Goal: Information Seeking & Learning: Learn about a topic

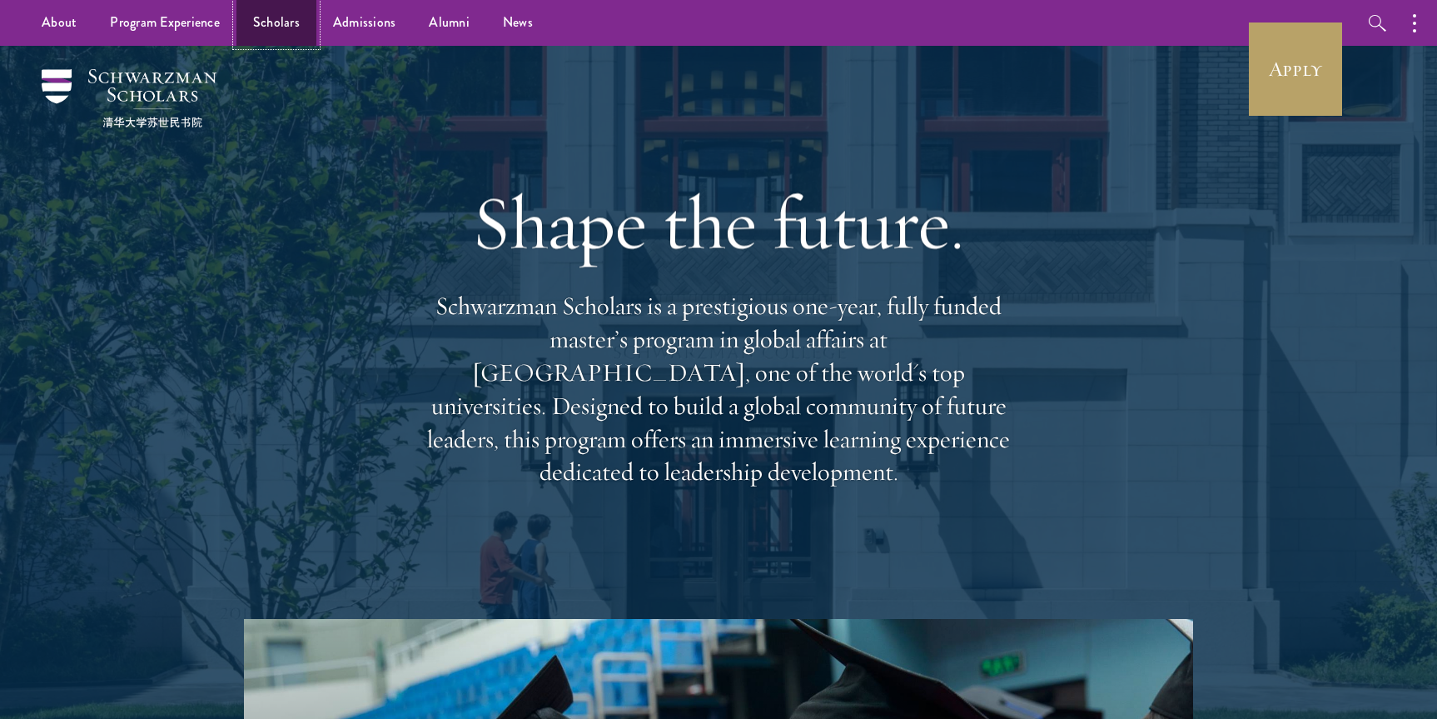
click at [291, 22] on link "Scholars" at bounding box center [276, 23] width 80 height 46
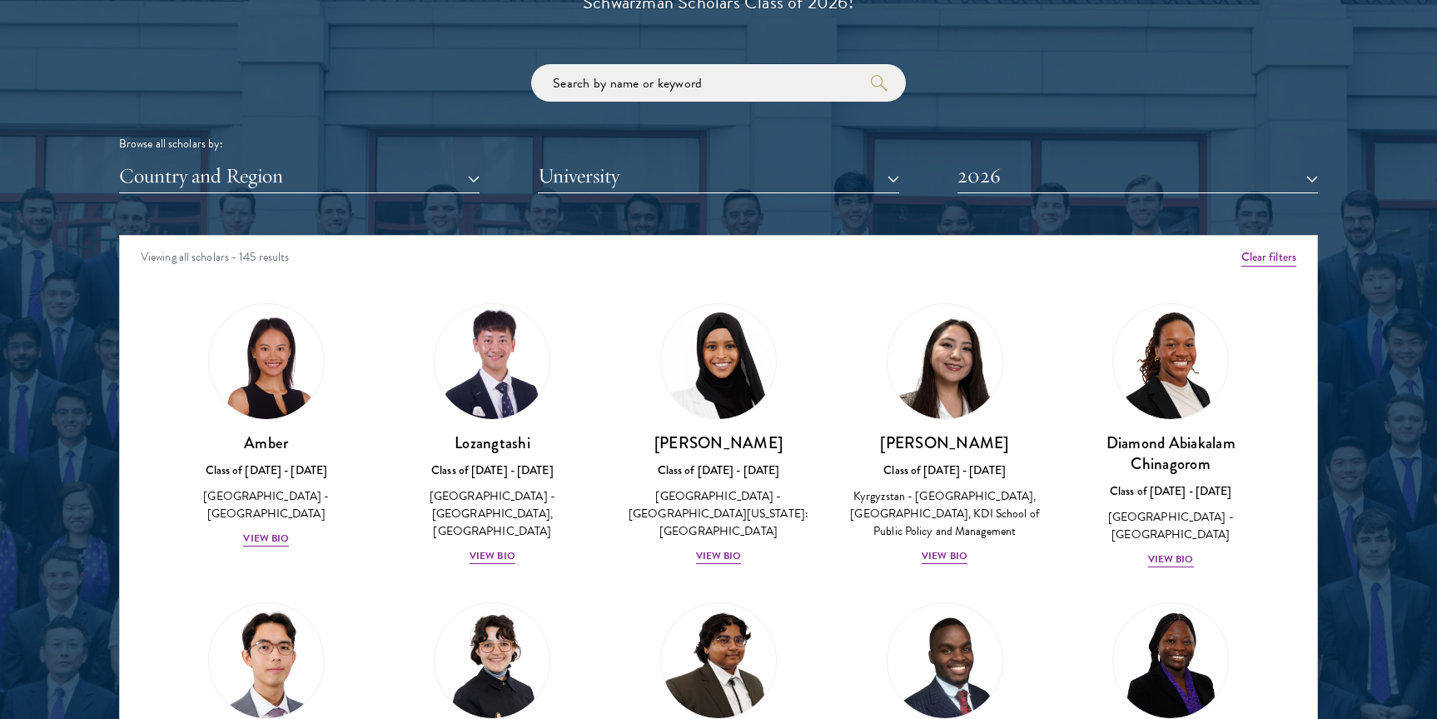
scroll to position [1998, 0]
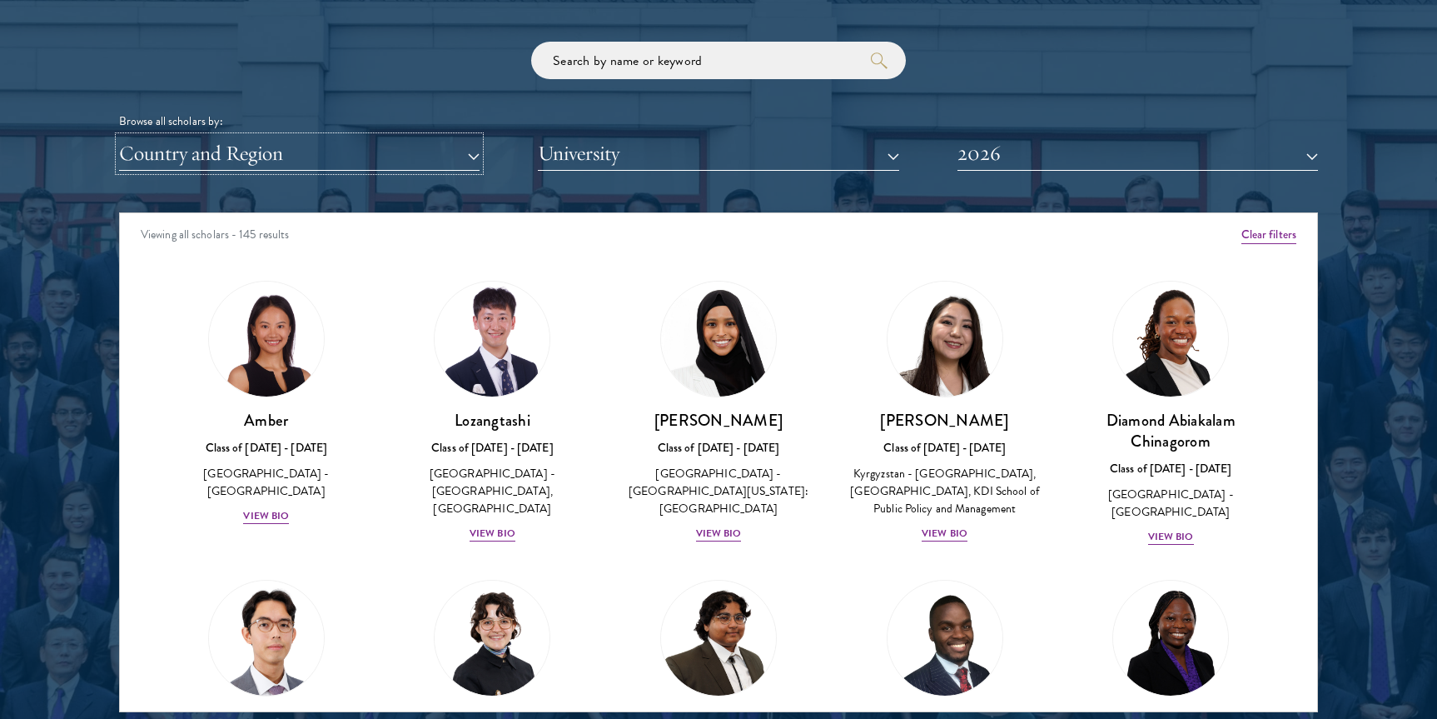
click at [373, 170] on button "Country and Region" at bounding box center [299, 154] width 361 height 34
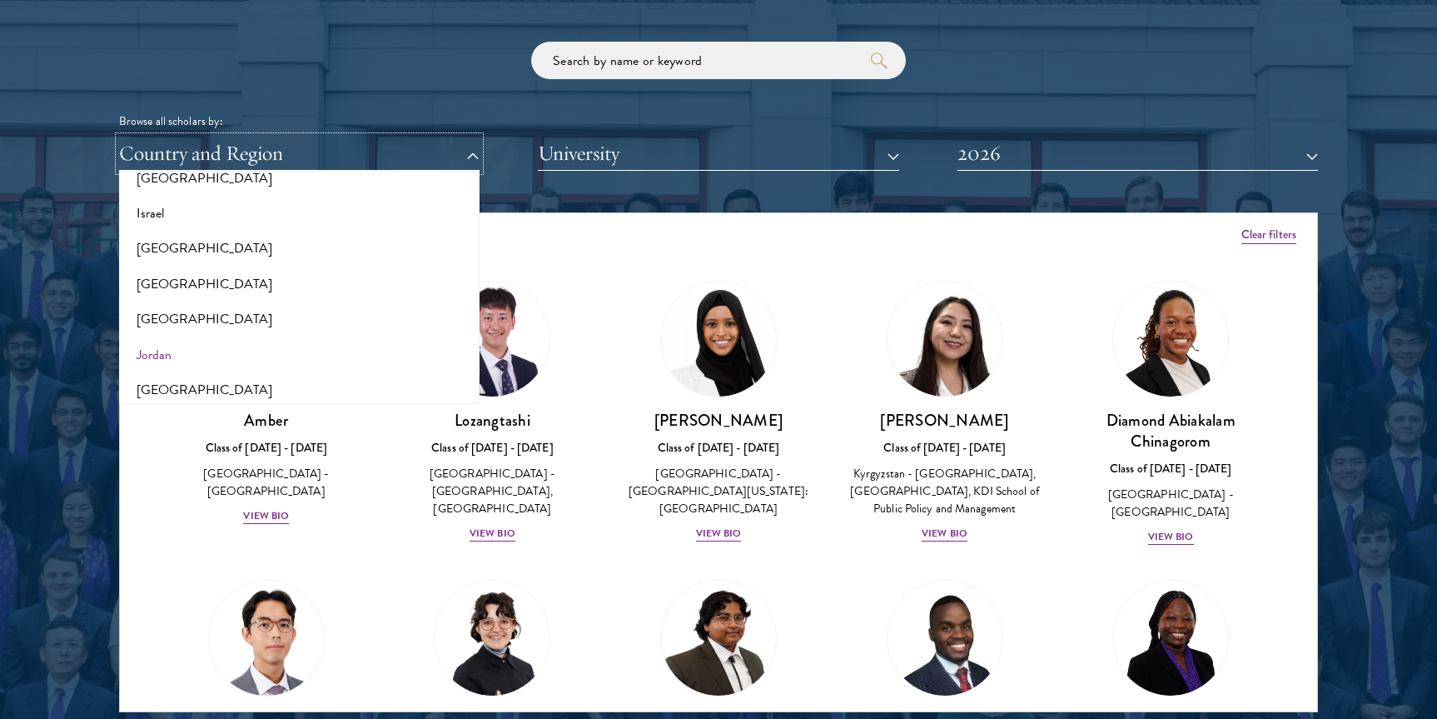
scroll to position [1499, 0]
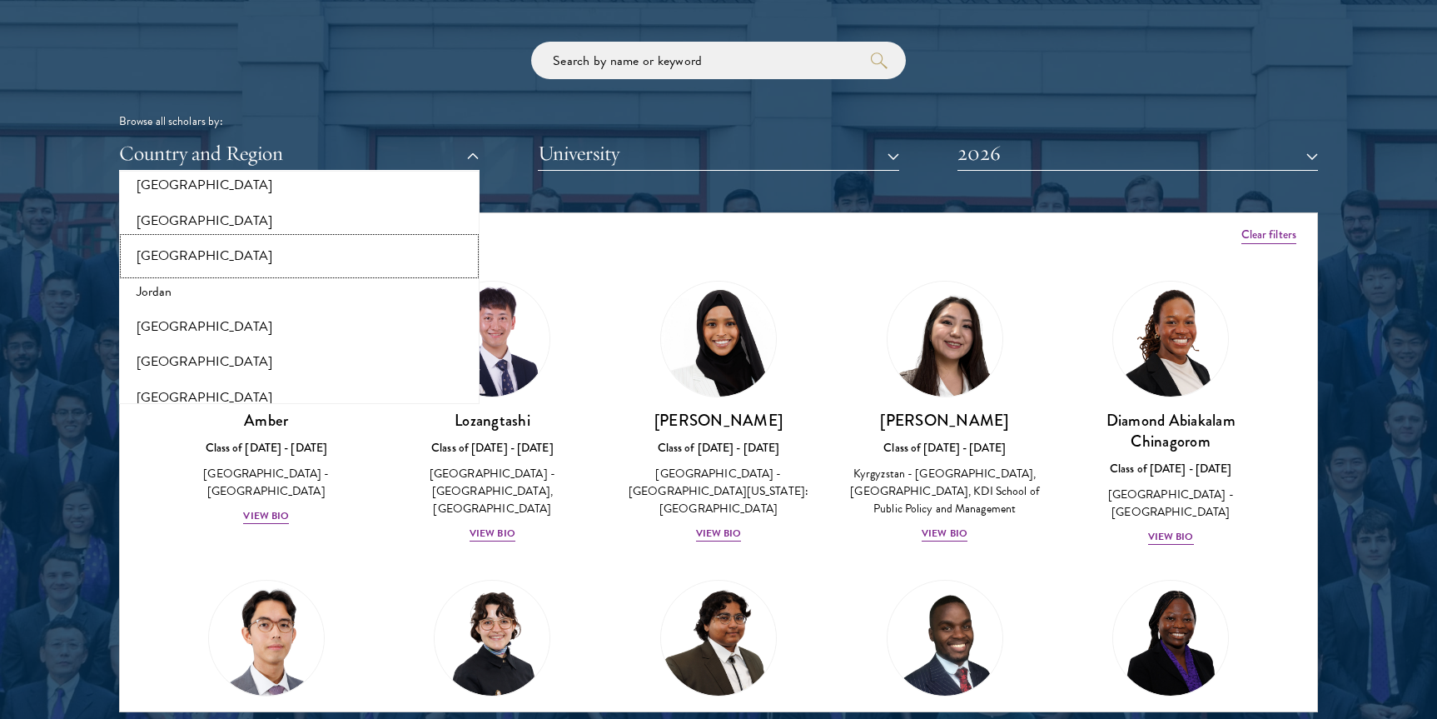
click at [213, 261] on button "[GEOGRAPHIC_DATA]" at bounding box center [299, 255] width 351 height 35
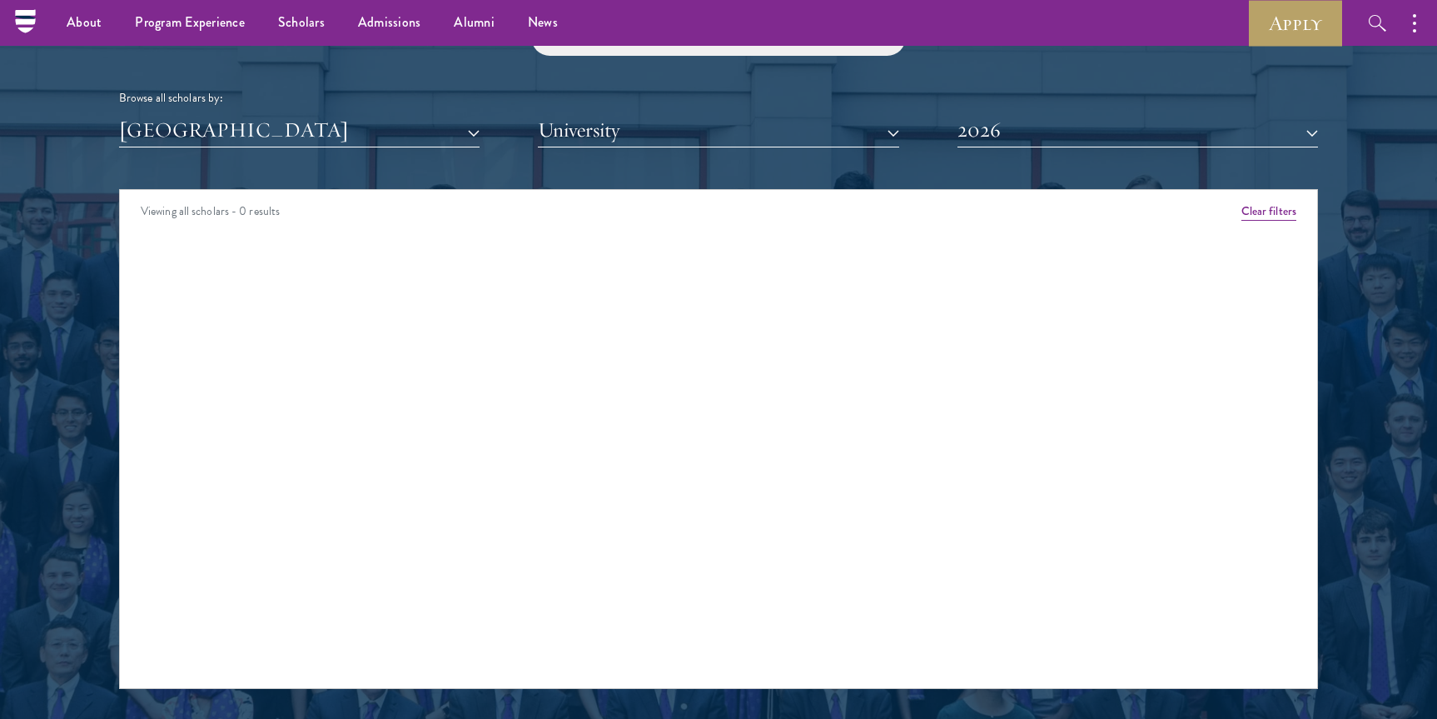
scroll to position [1998, 0]
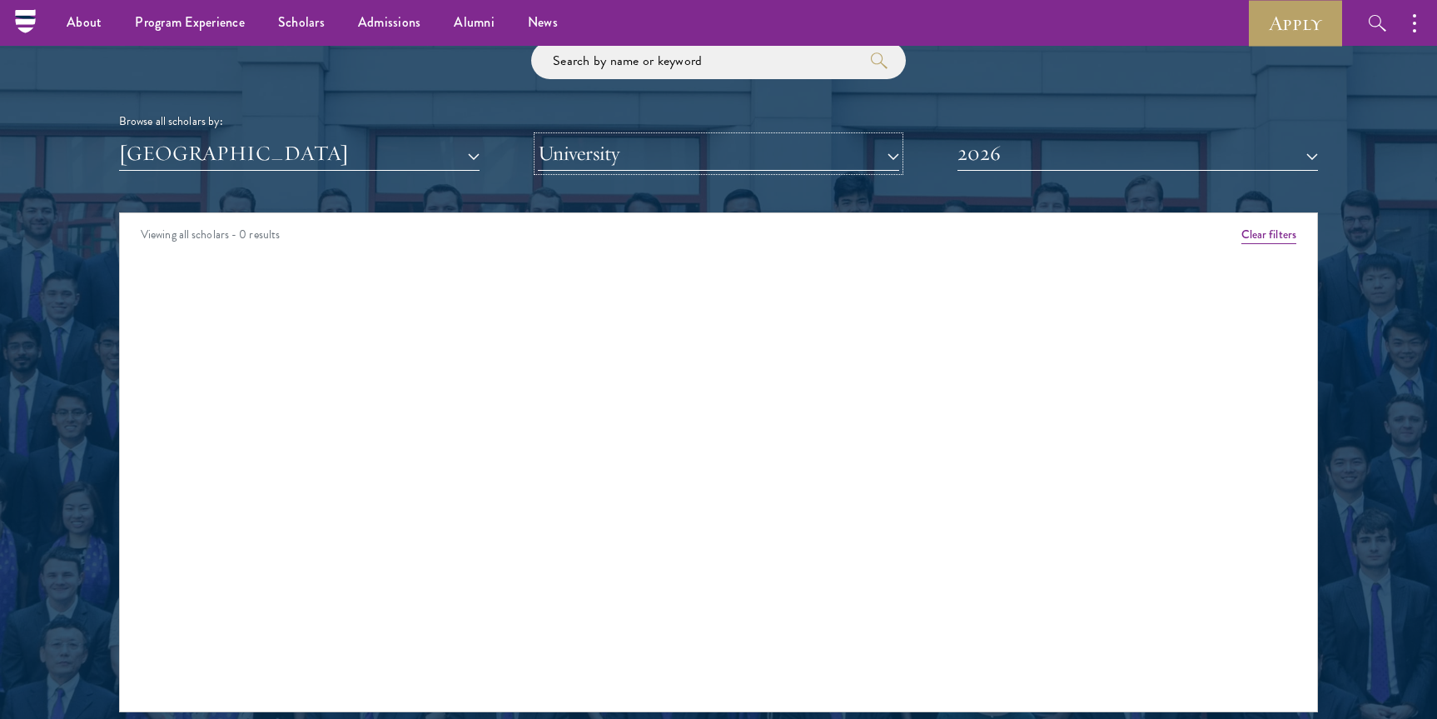
click at [834, 169] on button "University" at bounding box center [718, 154] width 361 height 34
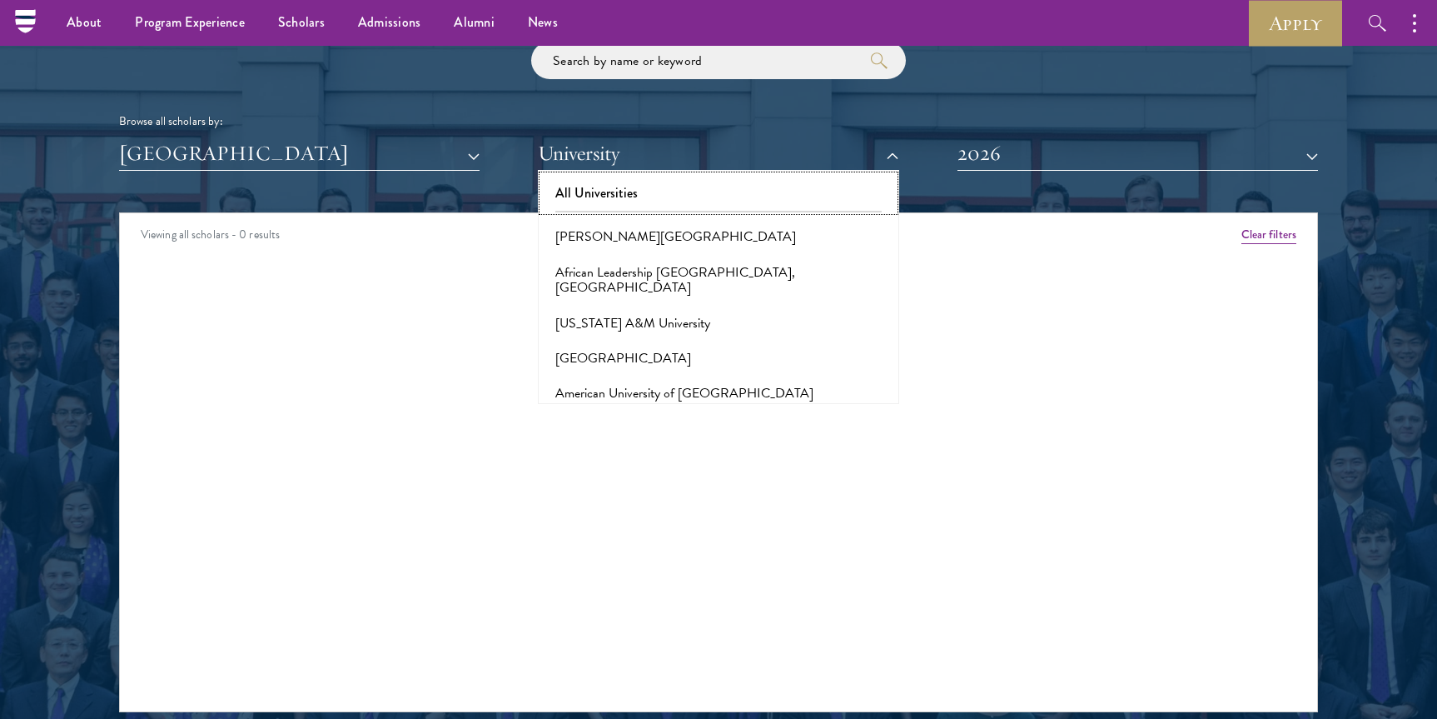
click at [729, 200] on button "All Universities" at bounding box center [718, 193] width 351 height 35
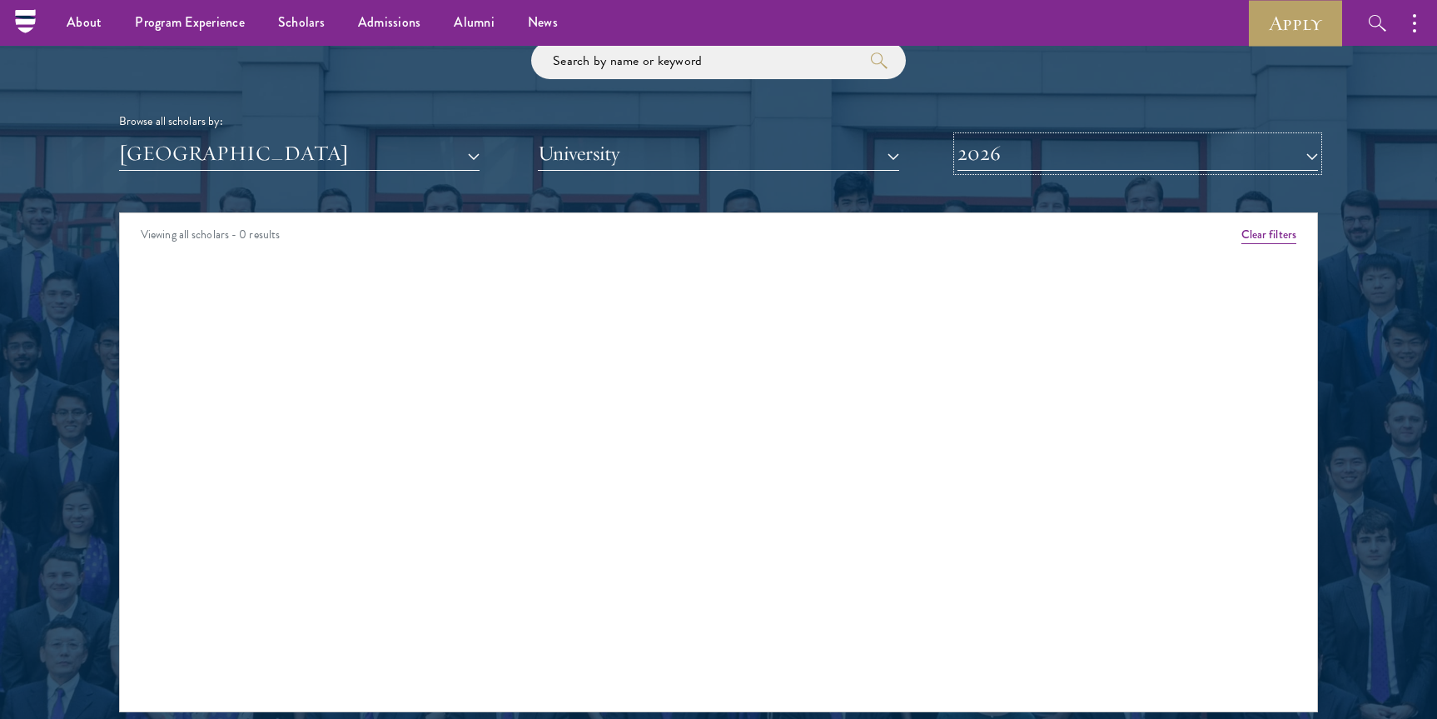
click at [994, 169] on button "2026" at bounding box center [1138, 154] width 361 height 34
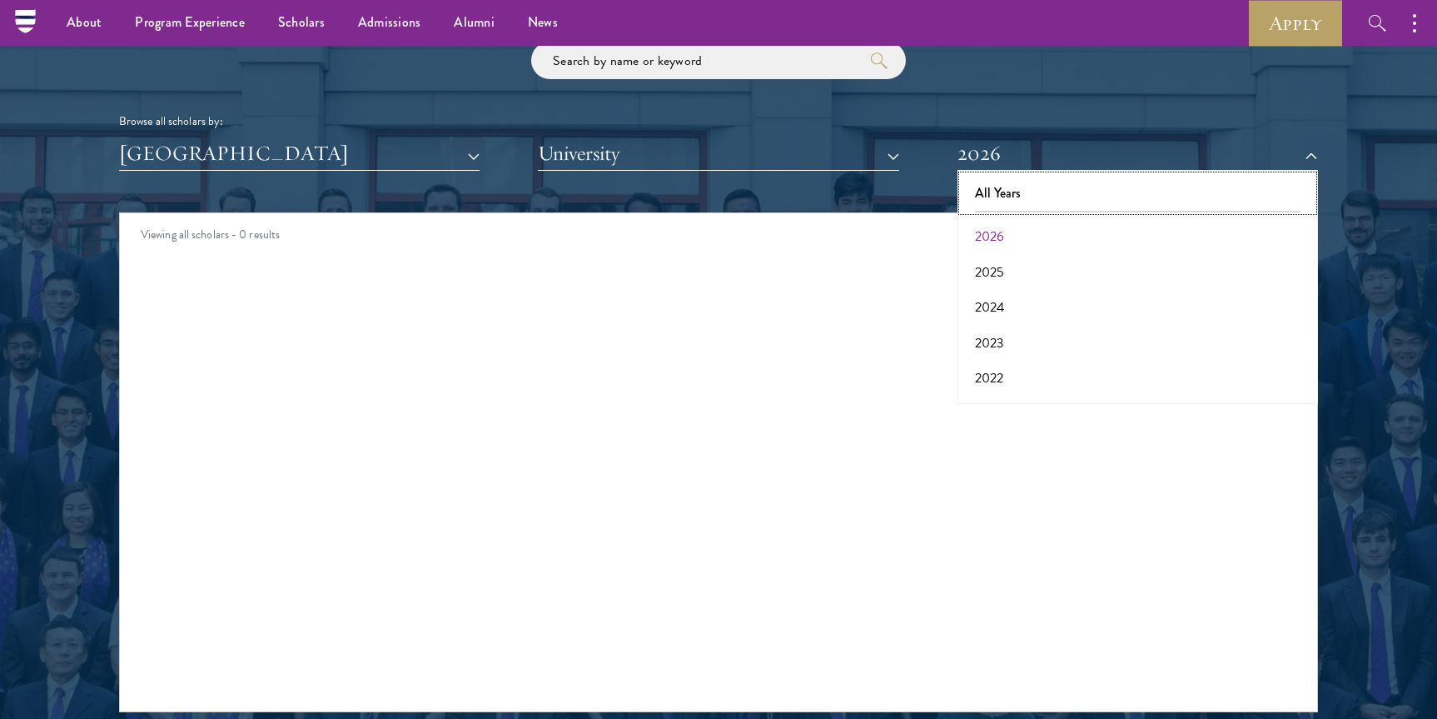
click at [1002, 197] on button "All Years" at bounding box center [1138, 193] width 351 height 35
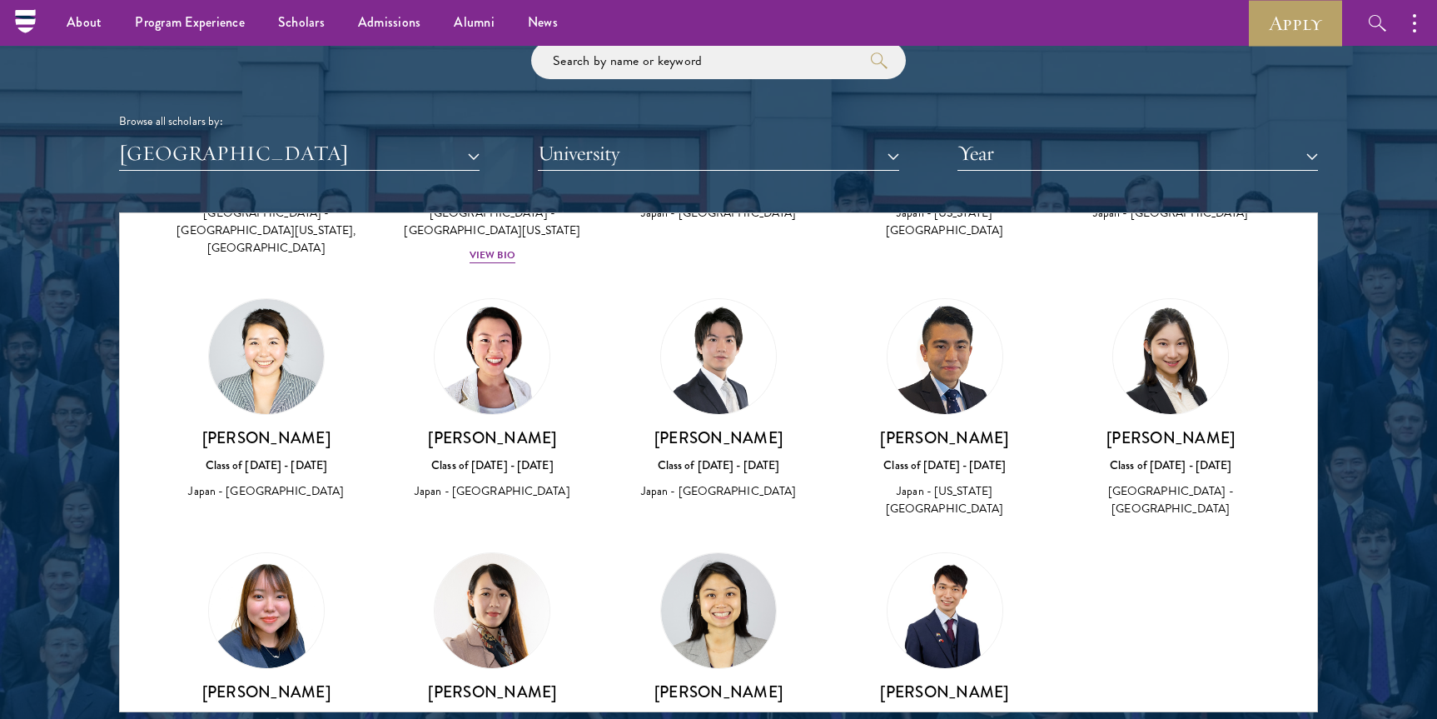
scroll to position [344, 0]
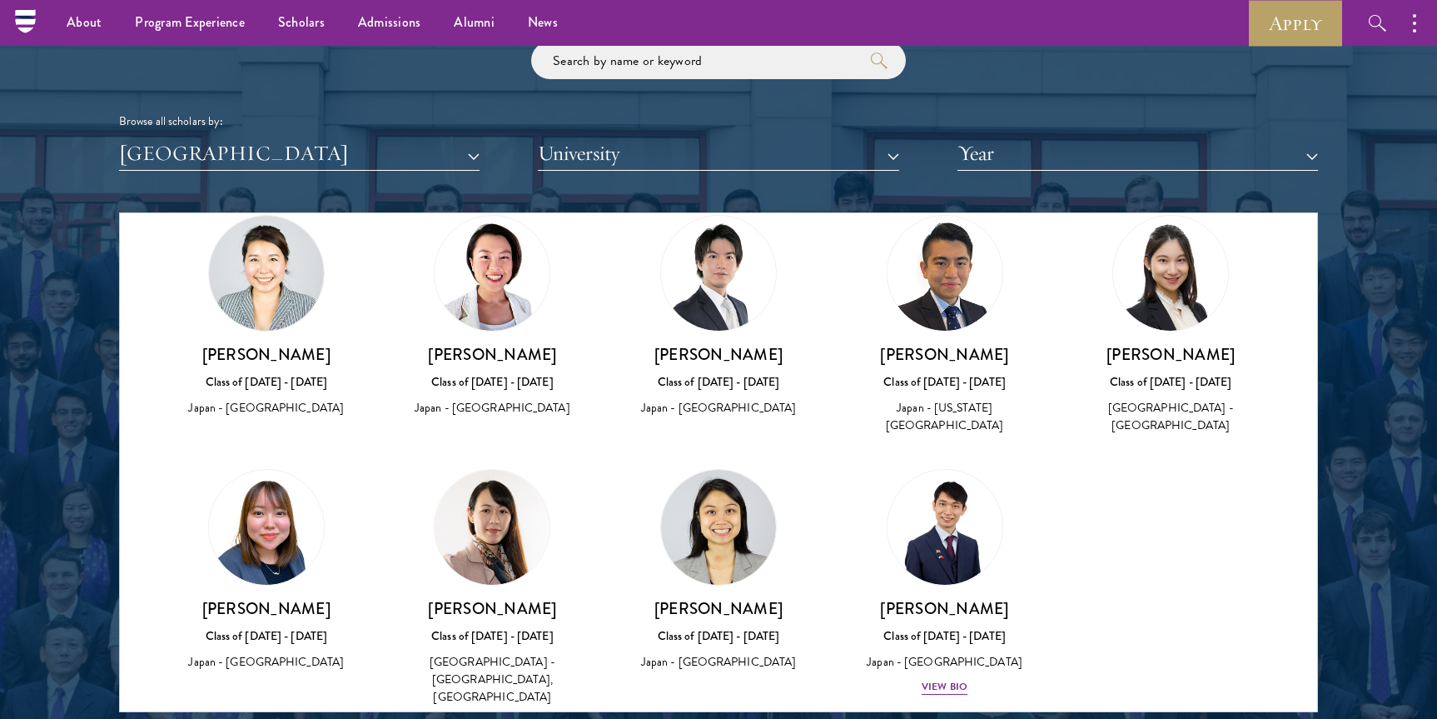
click at [1354, 396] on div at bounding box center [718, 288] width 1437 height 1013
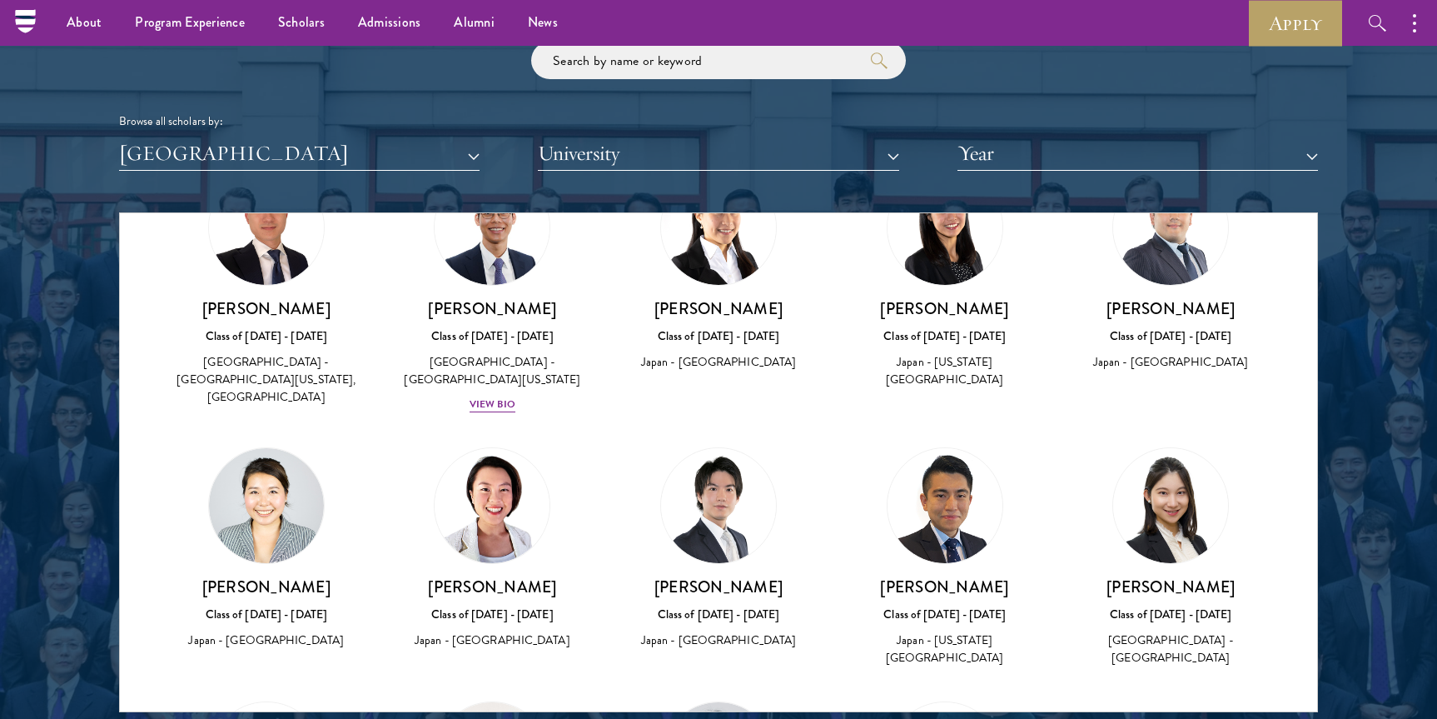
scroll to position [94, 0]
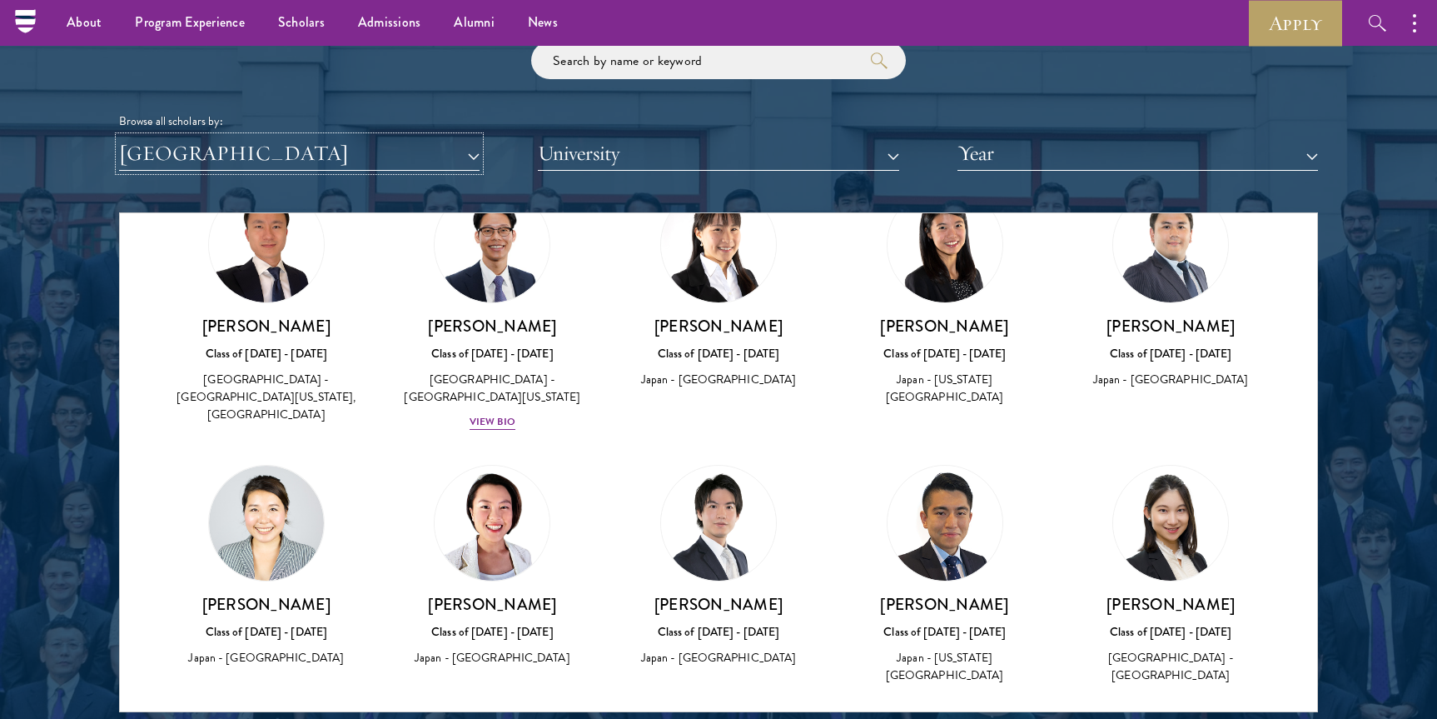
click at [282, 167] on button "[GEOGRAPHIC_DATA]" at bounding box center [299, 154] width 361 height 34
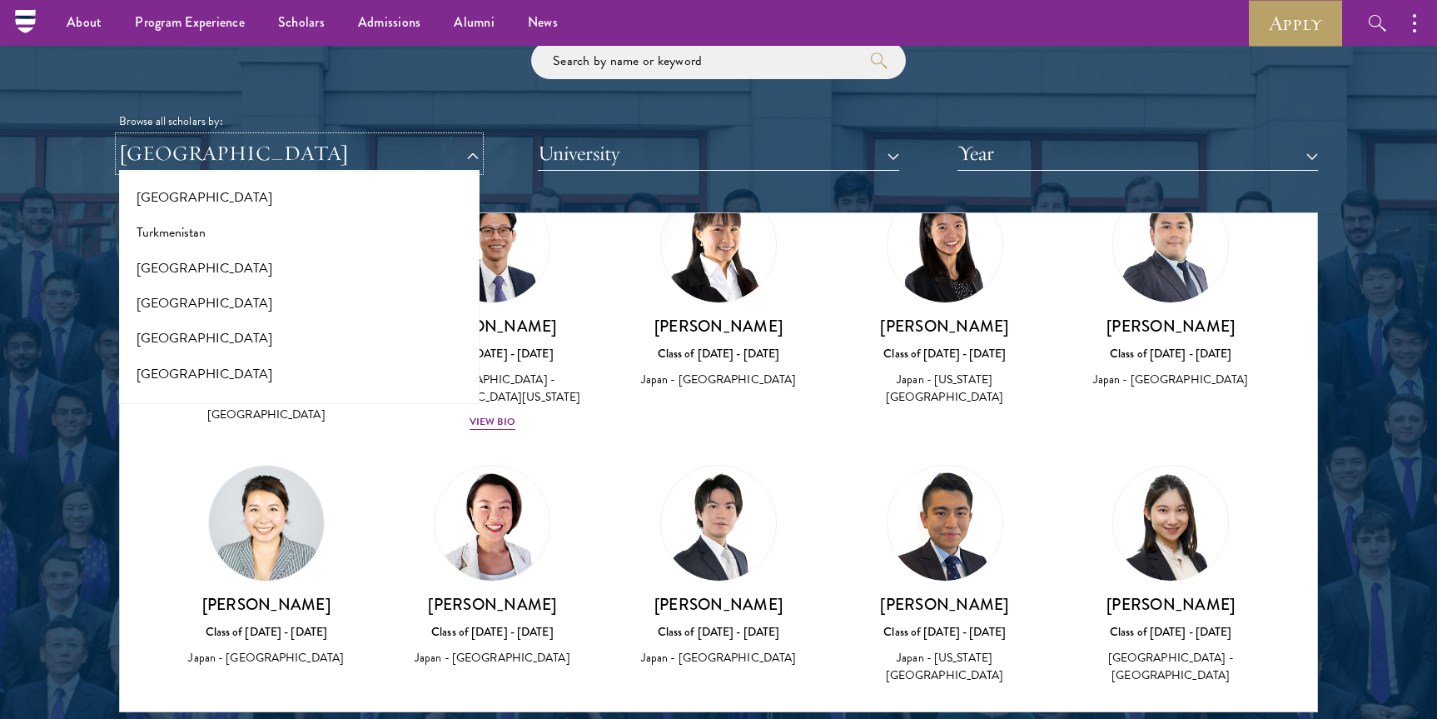
scroll to position [3331, 0]
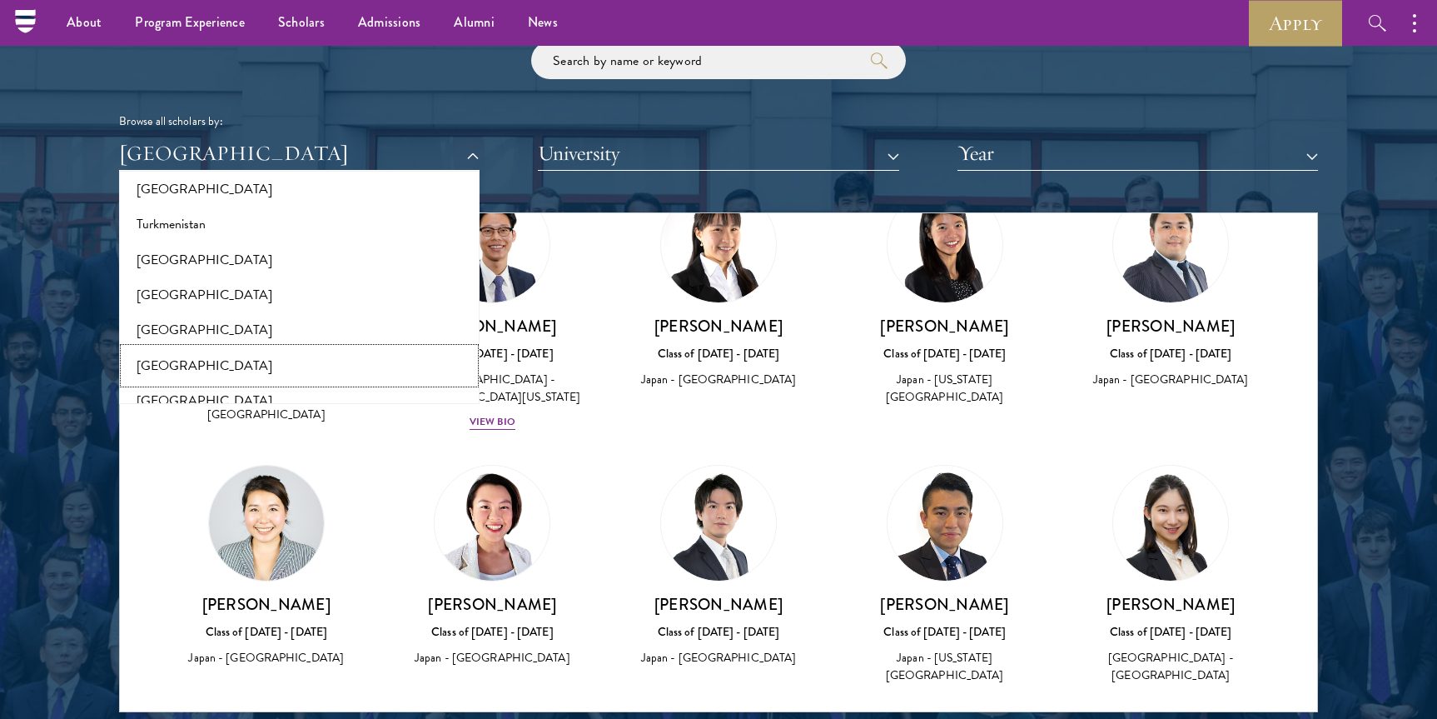
click at [242, 379] on button "[GEOGRAPHIC_DATA]" at bounding box center [299, 365] width 351 height 35
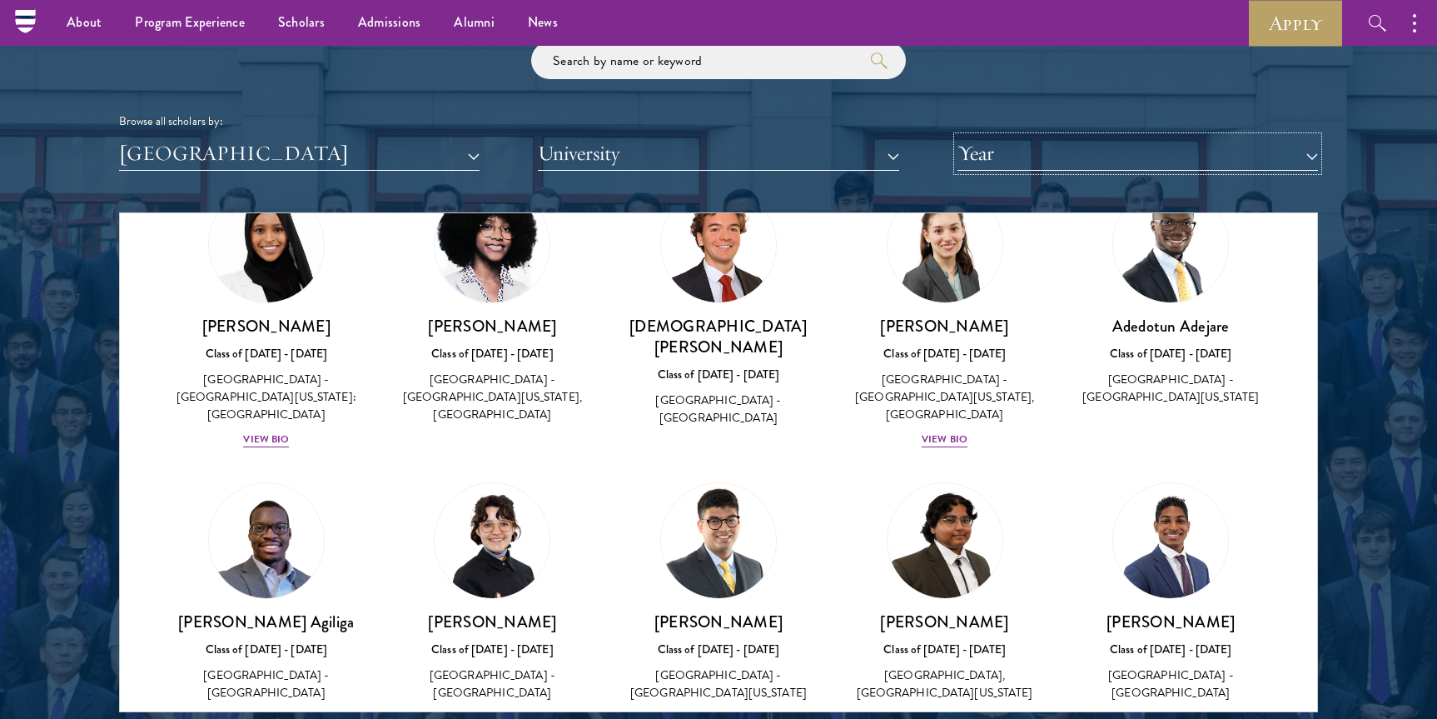
click at [1035, 166] on button "Year" at bounding box center [1138, 154] width 361 height 34
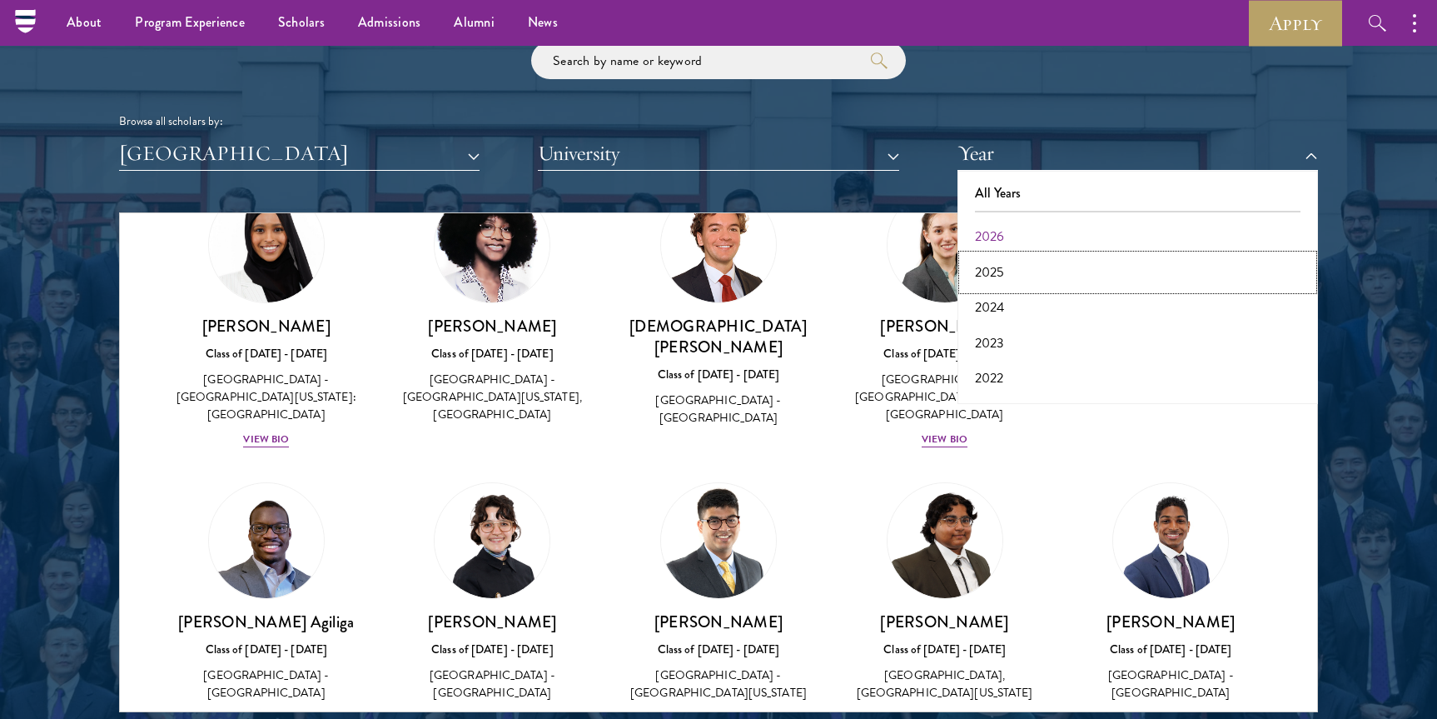
click at [999, 278] on button "2025" at bounding box center [1138, 272] width 351 height 35
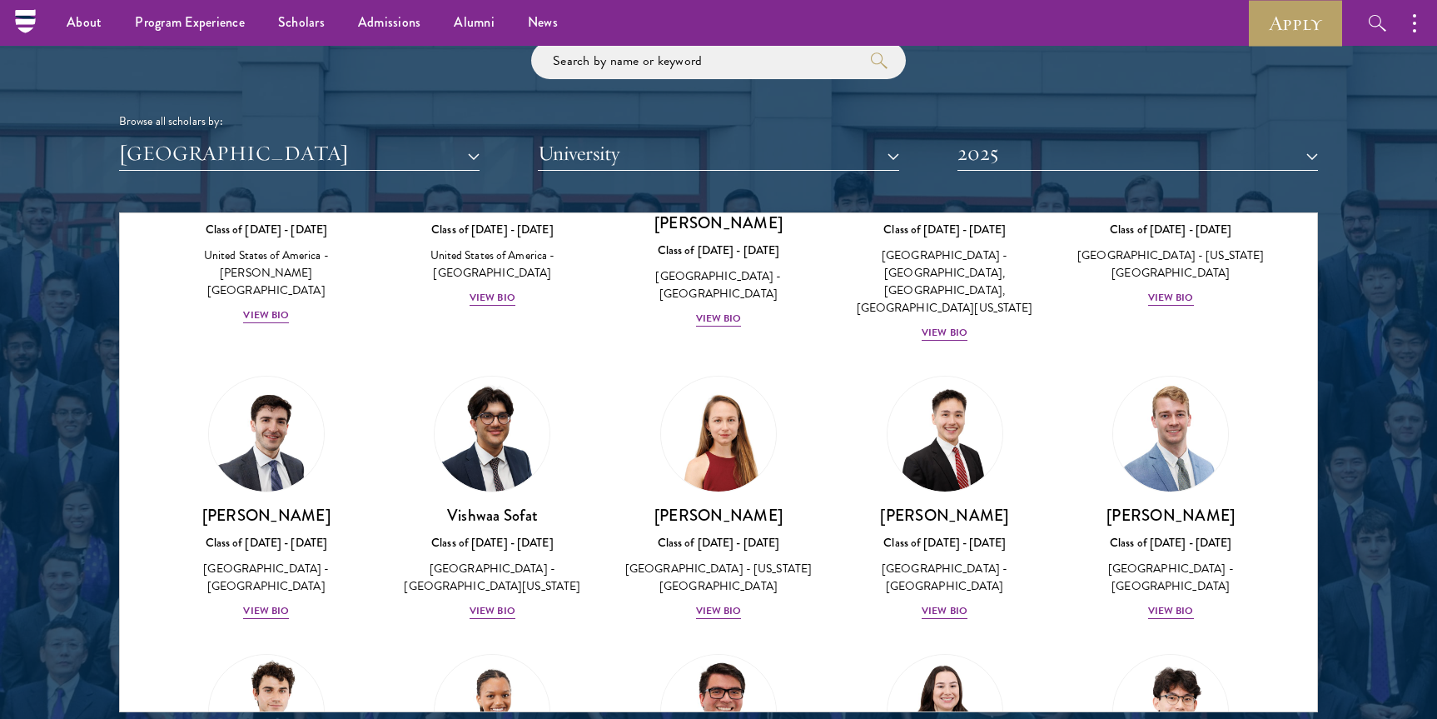
scroll to position [2248, 0]
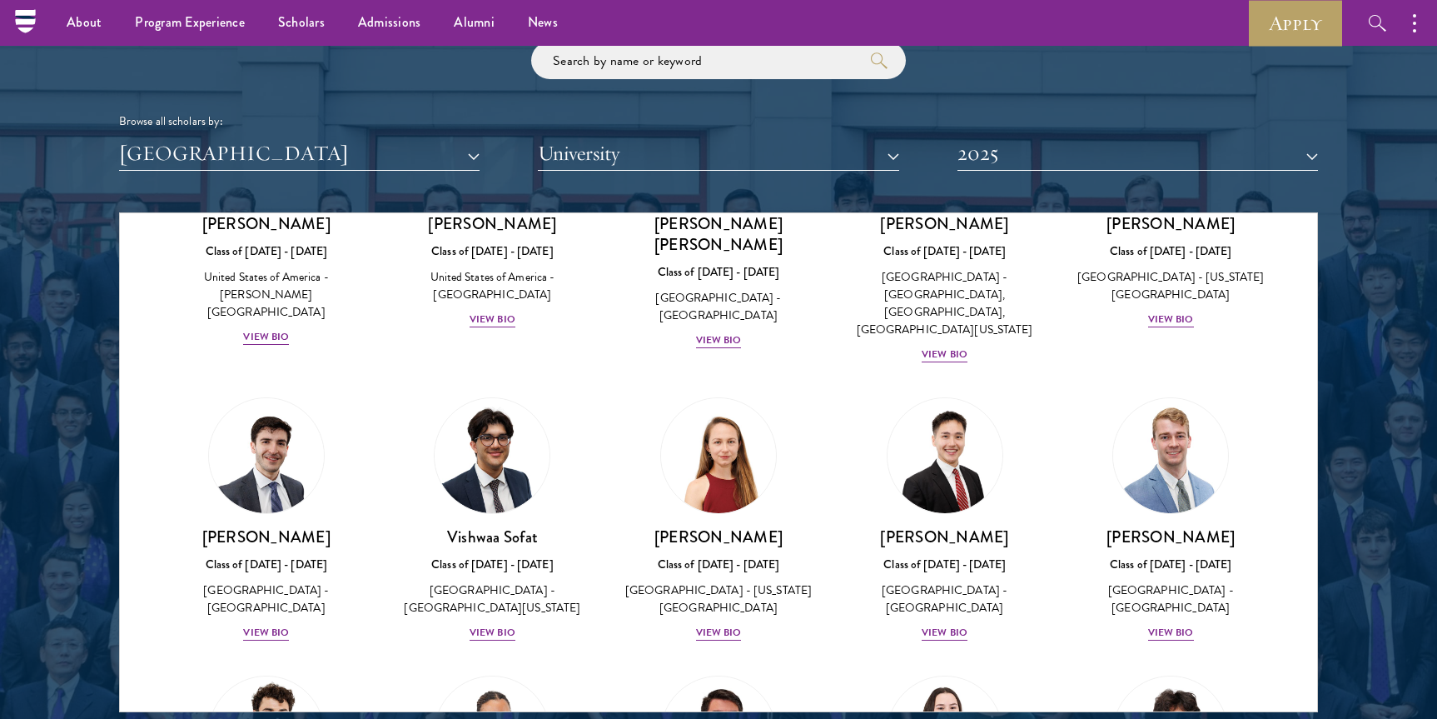
click at [1411, 415] on div at bounding box center [718, 288] width 1437 height 1013
click at [1043, 154] on button "2025" at bounding box center [1138, 154] width 361 height 34
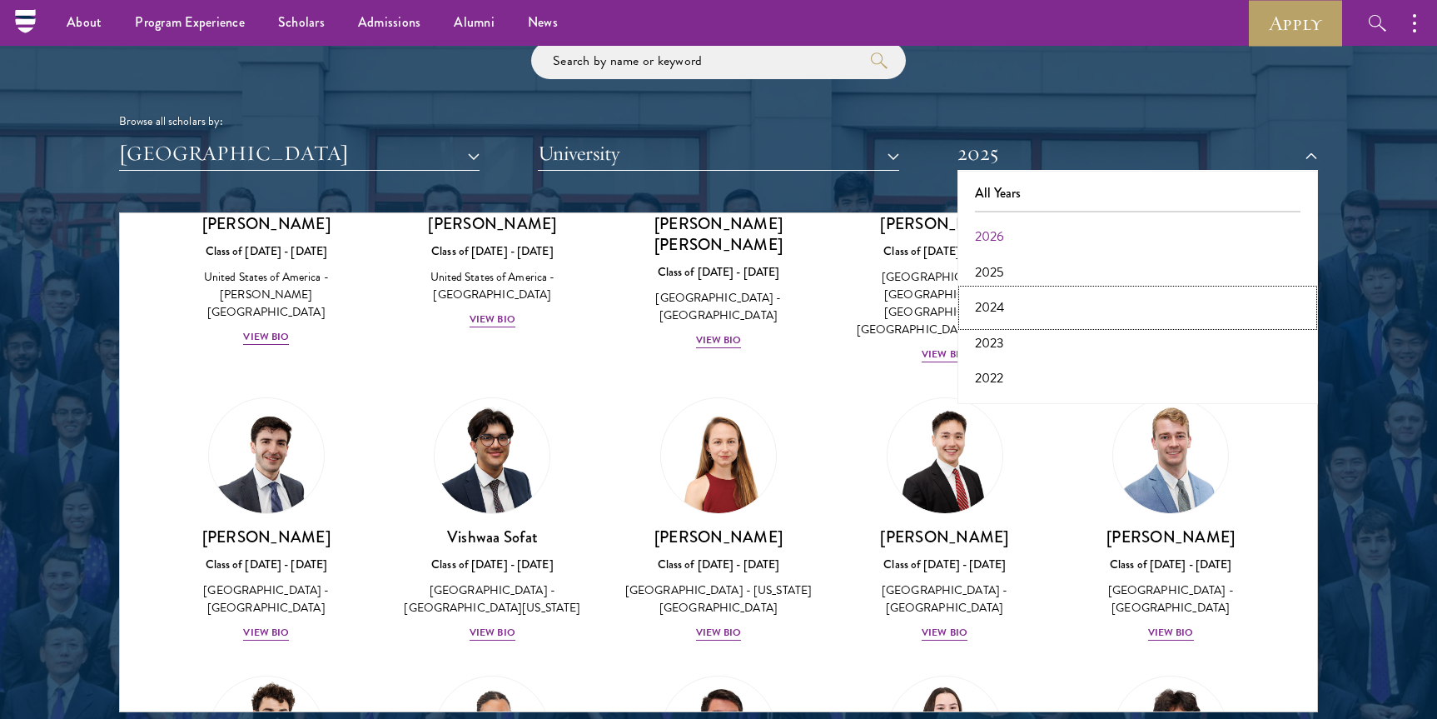
click at [1003, 307] on button "2024" at bounding box center [1138, 307] width 351 height 35
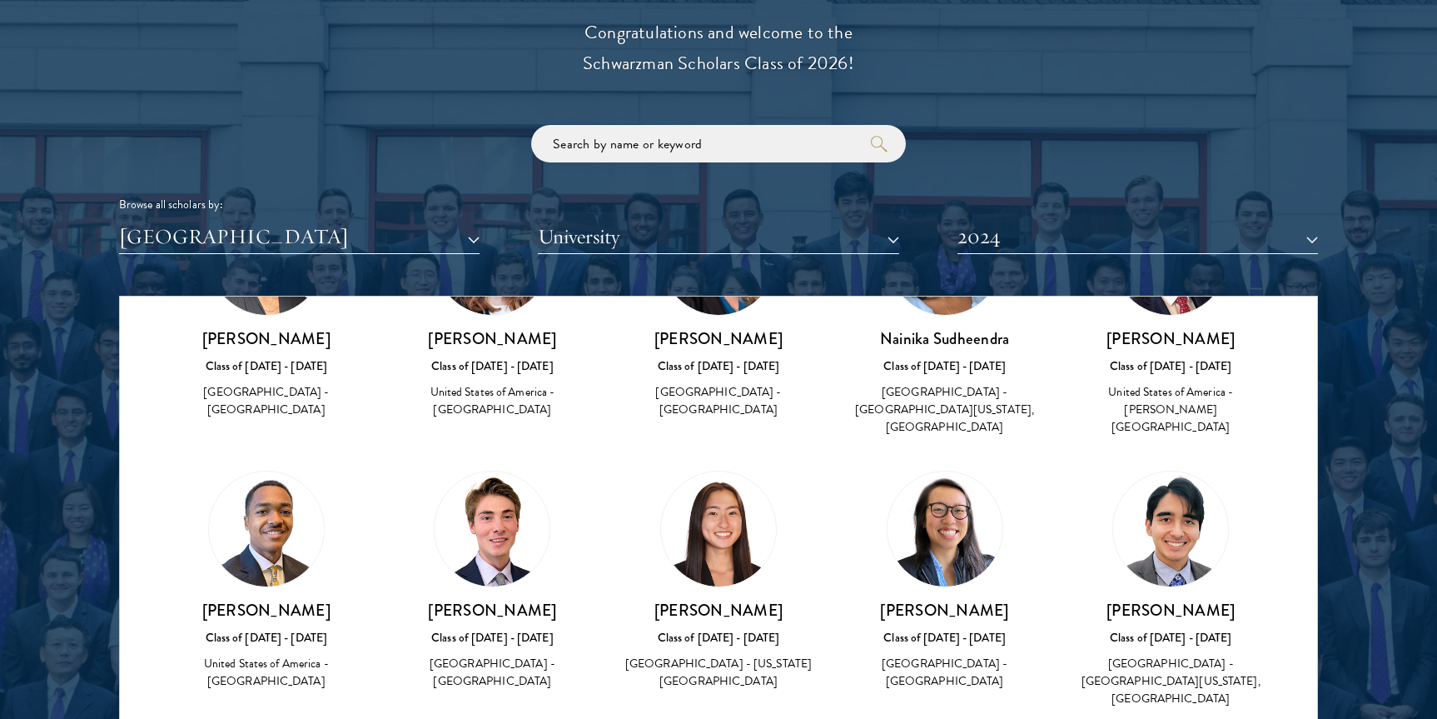
scroll to position [2672, 0]
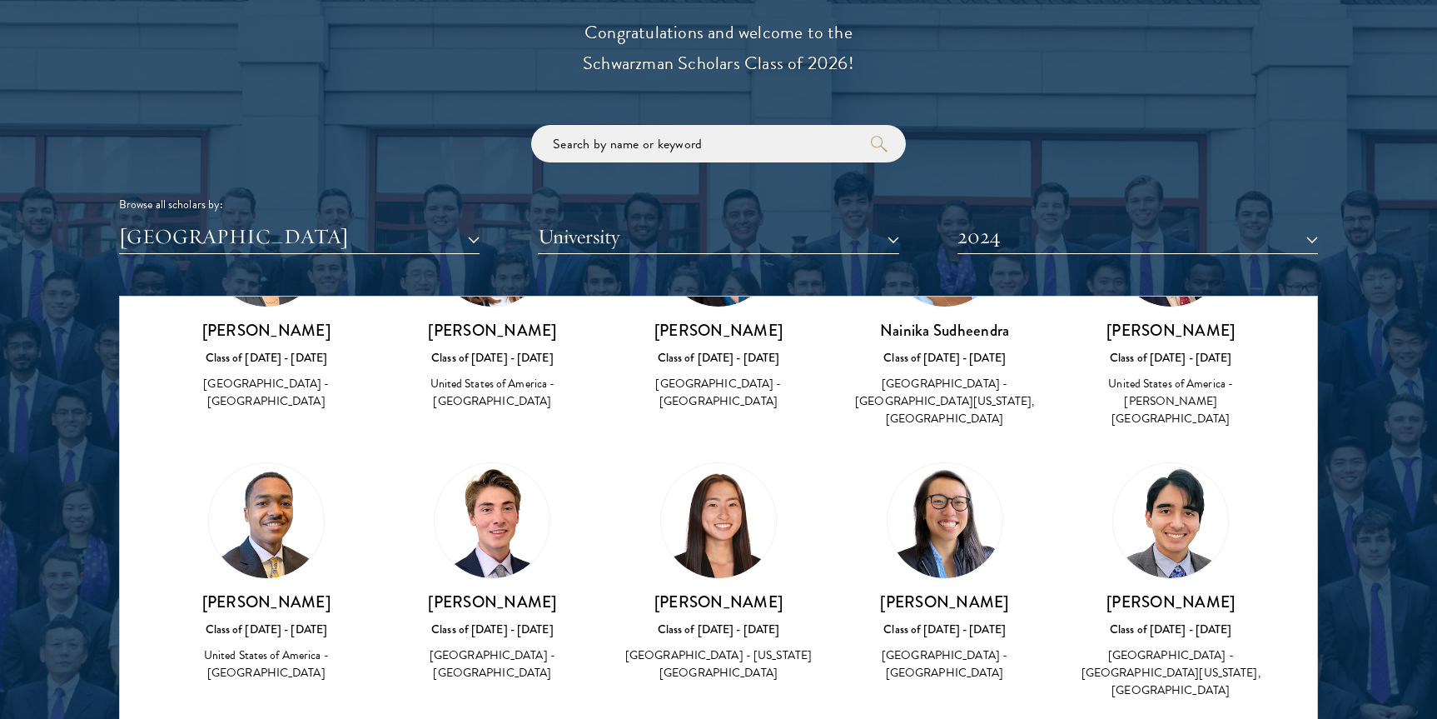
drag, startPoint x: 1212, startPoint y: 572, endPoint x: 1201, endPoint y: 572, distance: 11.7
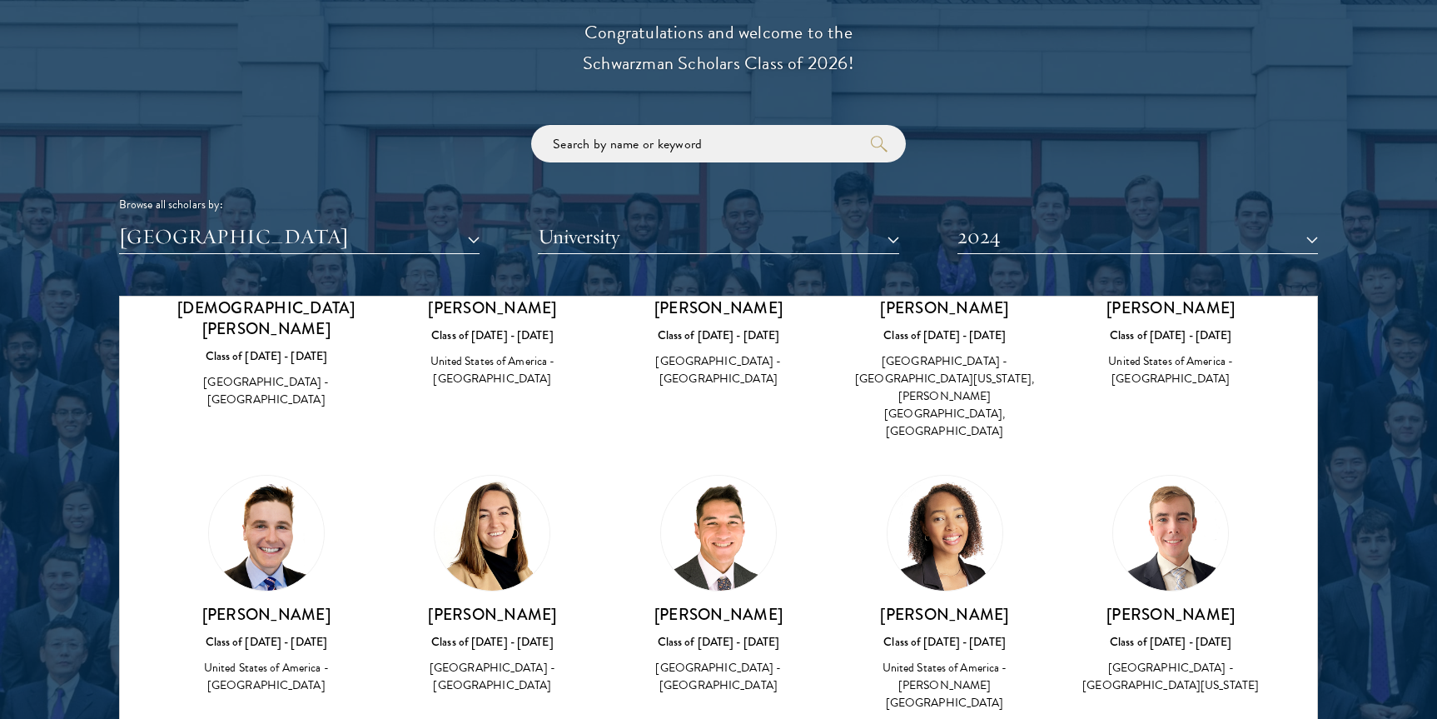
scroll to position [0, 0]
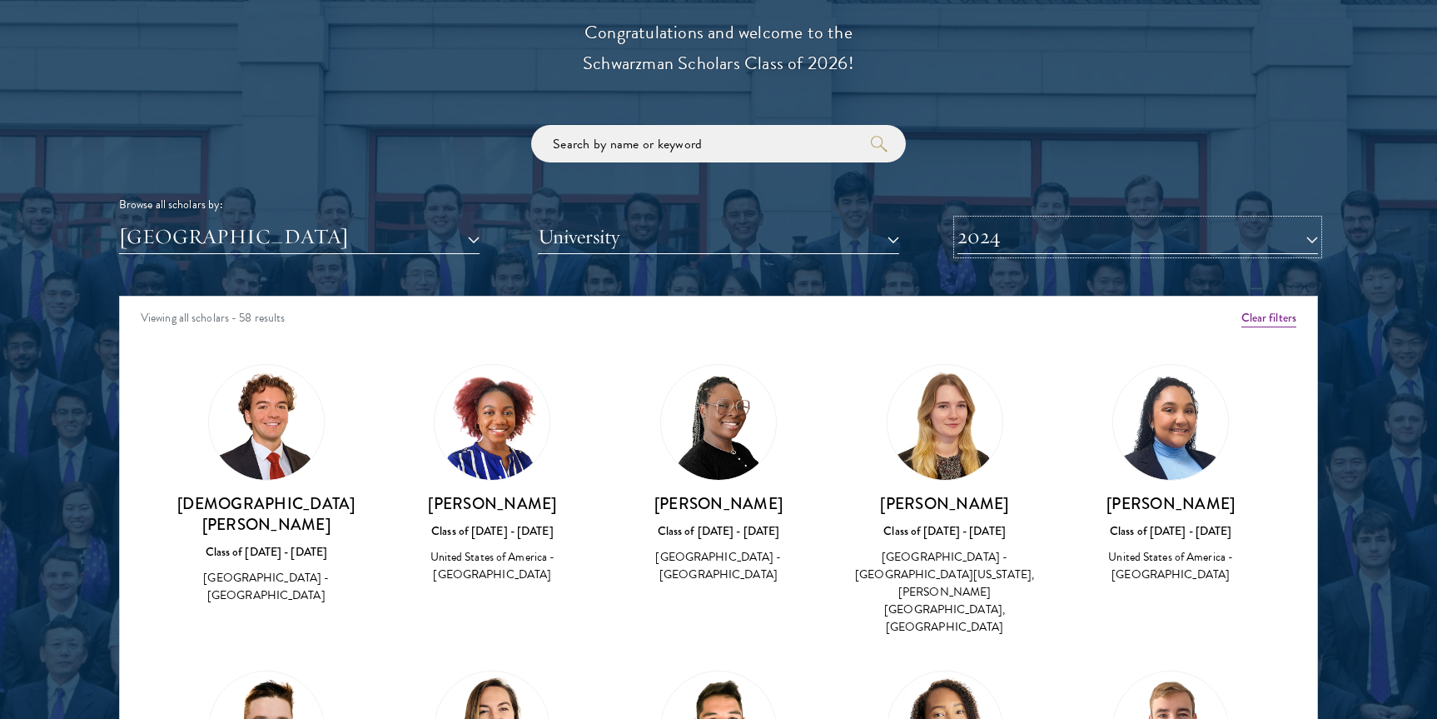
click at [1107, 238] on button "2024" at bounding box center [1138, 237] width 361 height 34
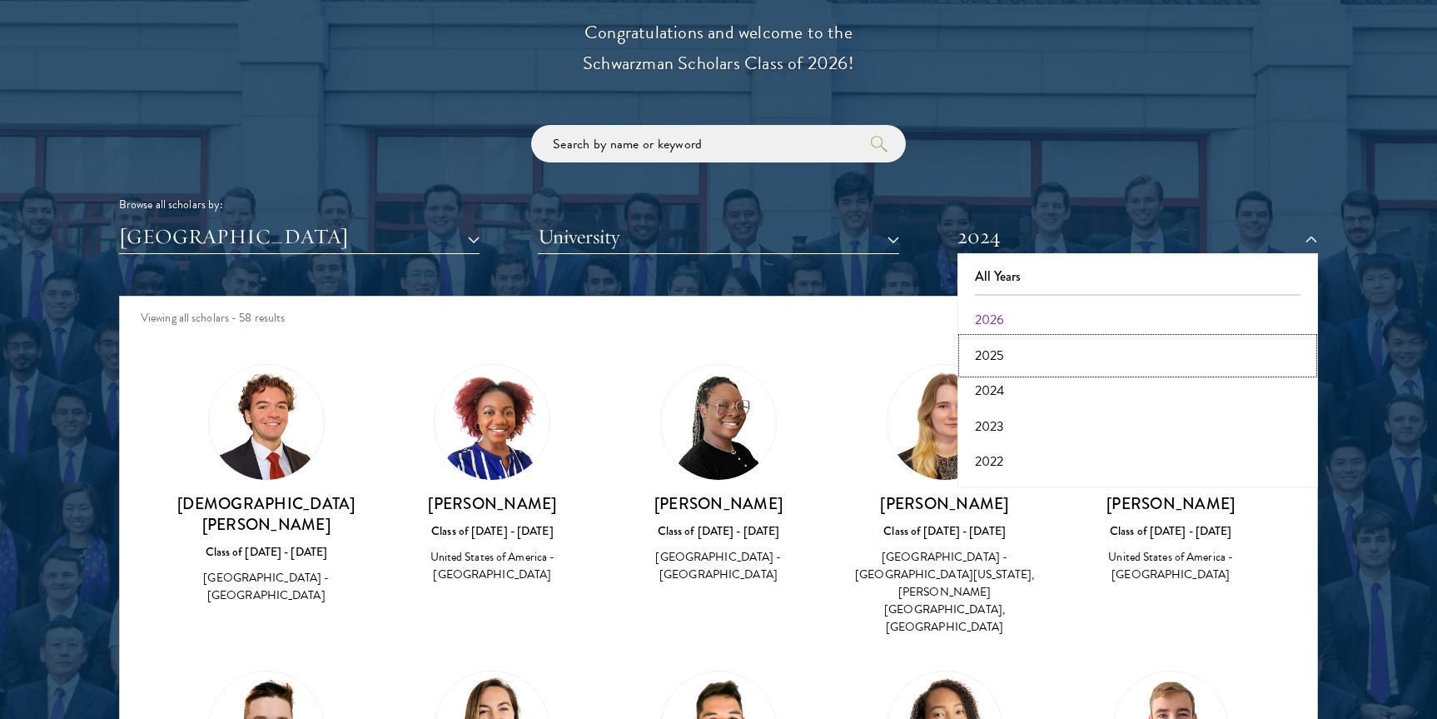
click at [1028, 366] on button "2025" at bounding box center [1138, 355] width 351 height 35
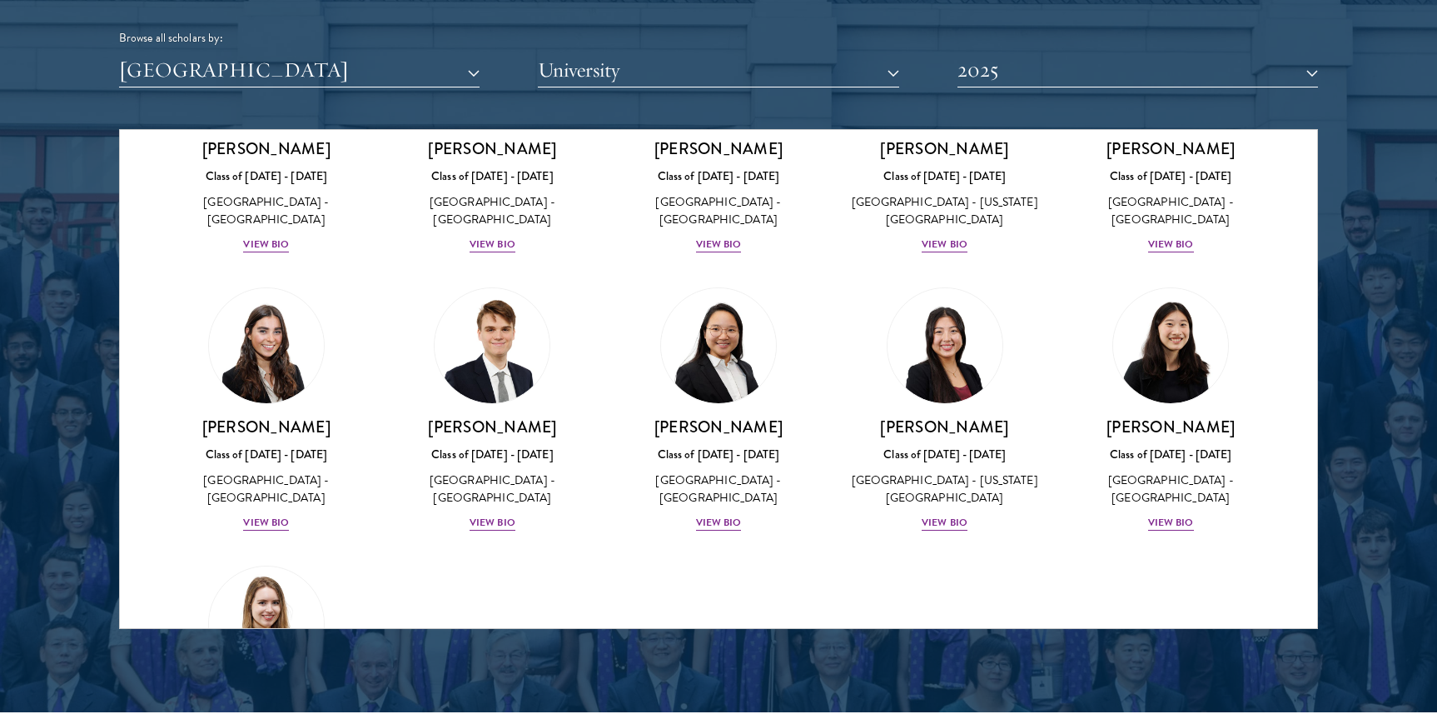
scroll to position [2396, 0]
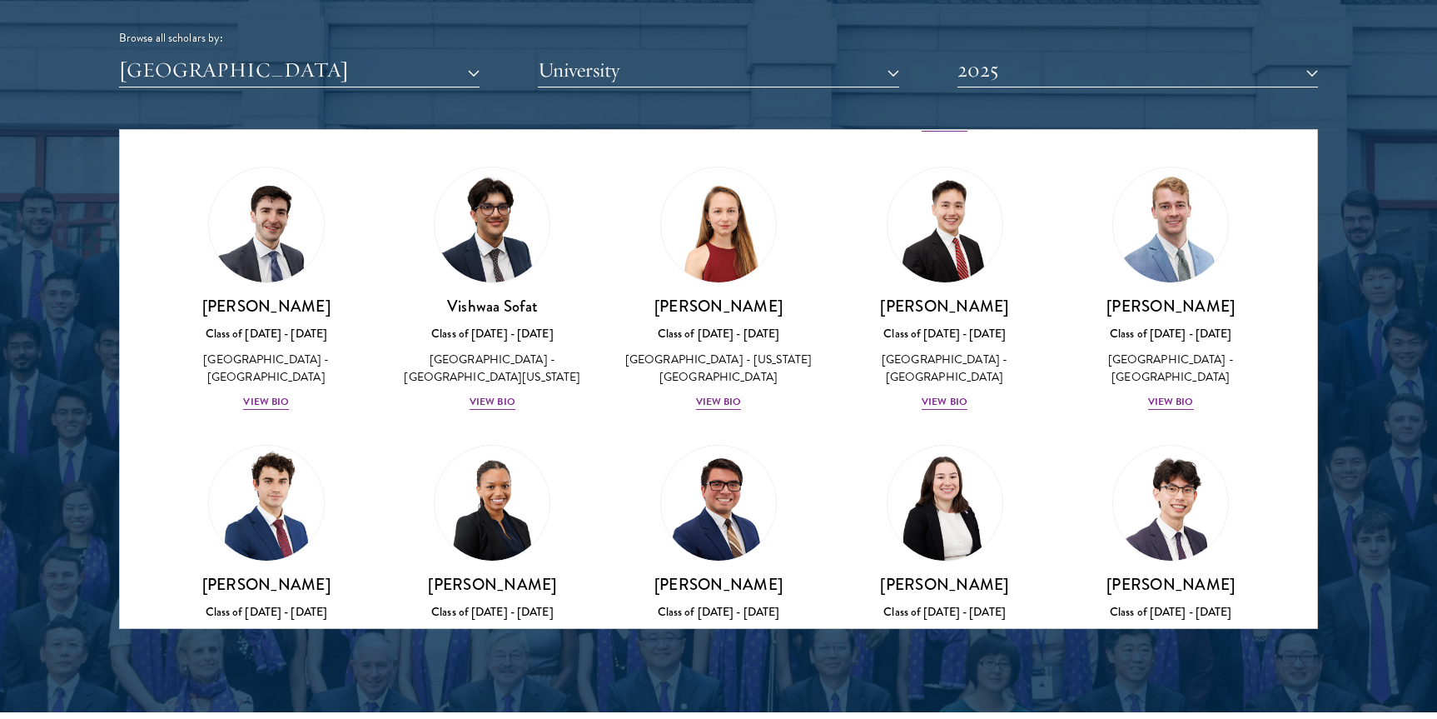
click at [1321, 407] on div at bounding box center [718, 205] width 1437 height 1013
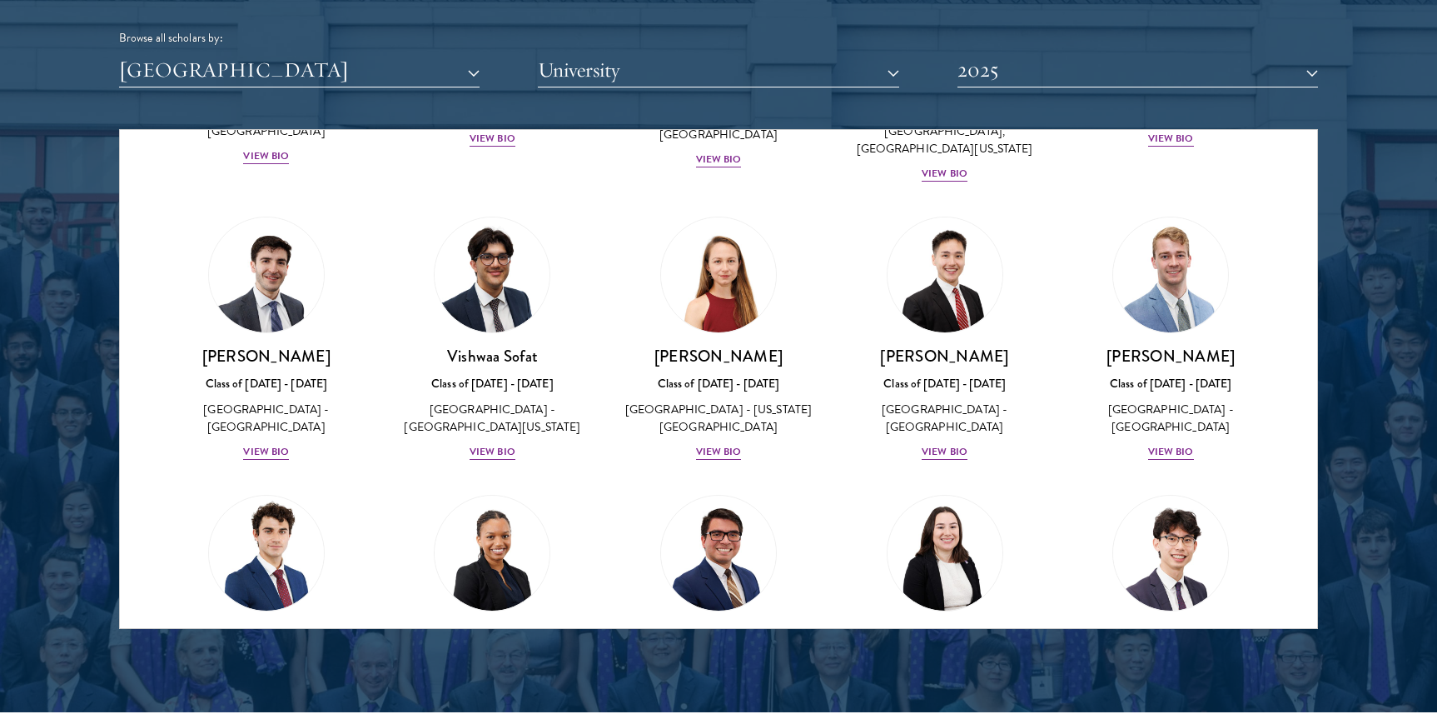
scroll to position [1979, 0]
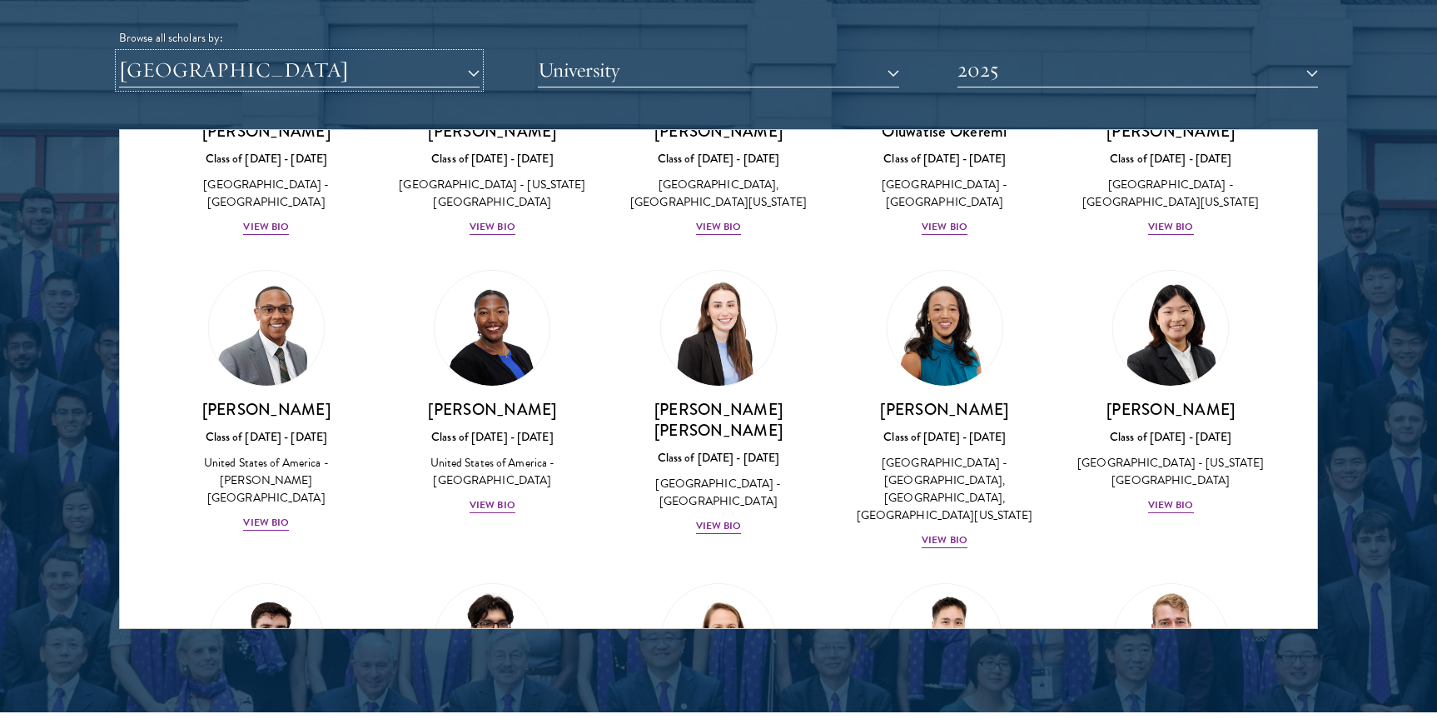
click at [391, 72] on button "[GEOGRAPHIC_DATA]" at bounding box center [299, 70] width 361 height 34
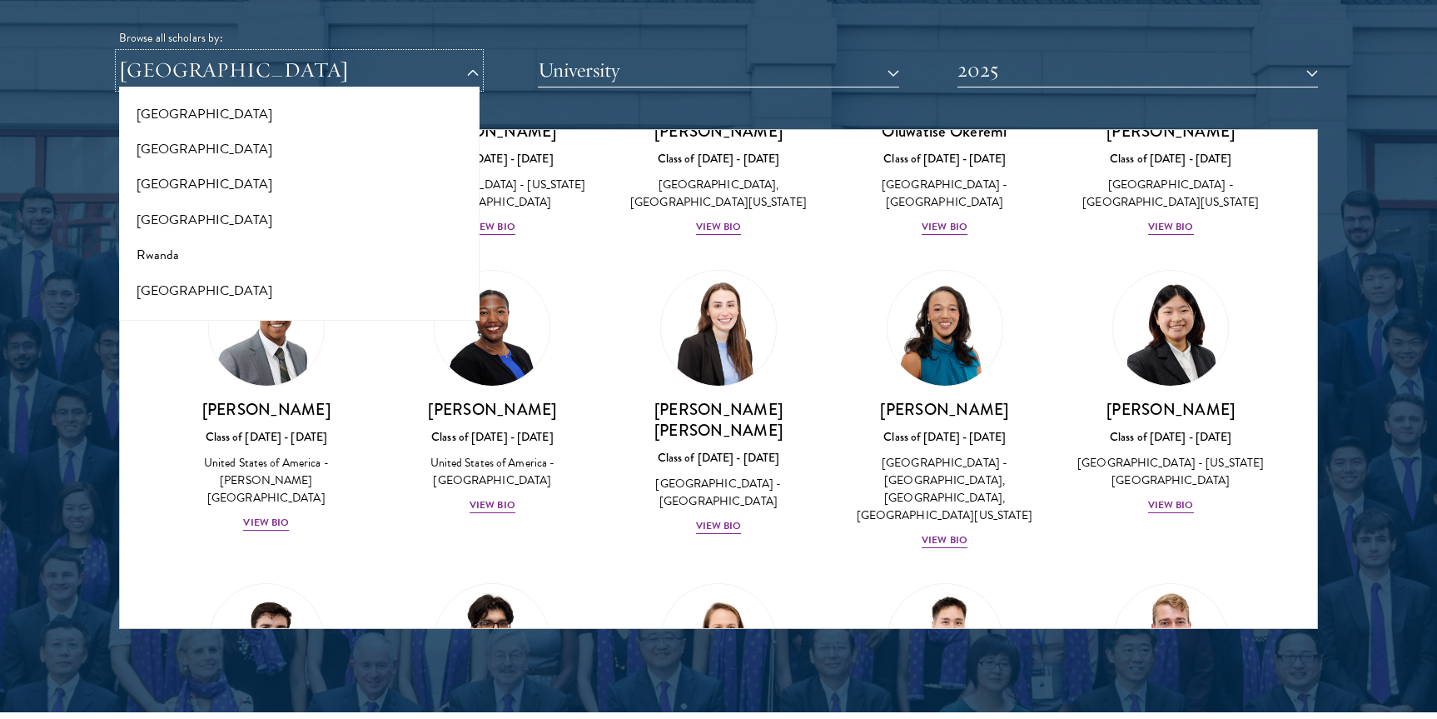
scroll to position [0, 0]
click at [220, 116] on button "All Countries and Regions" at bounding box center [299, 109] width 351 height 35
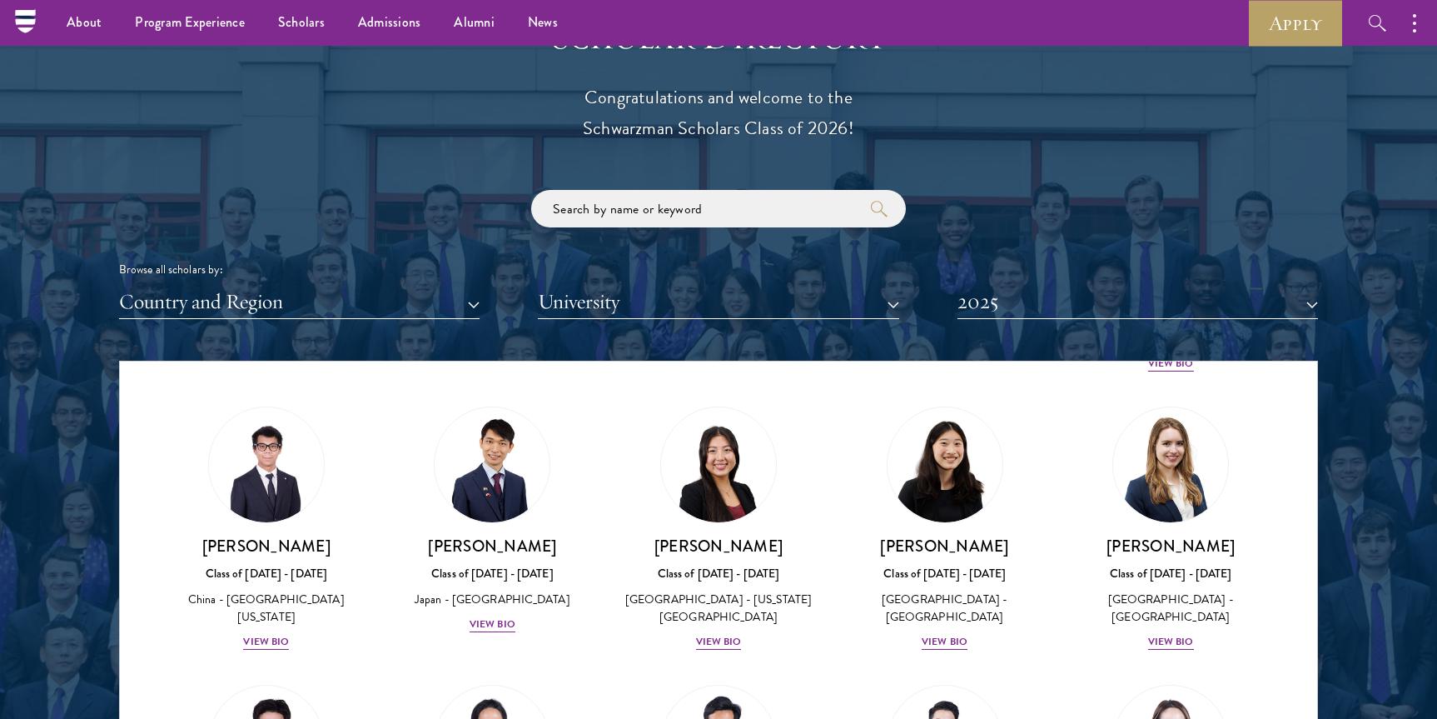
scroll to position [1832, 0]
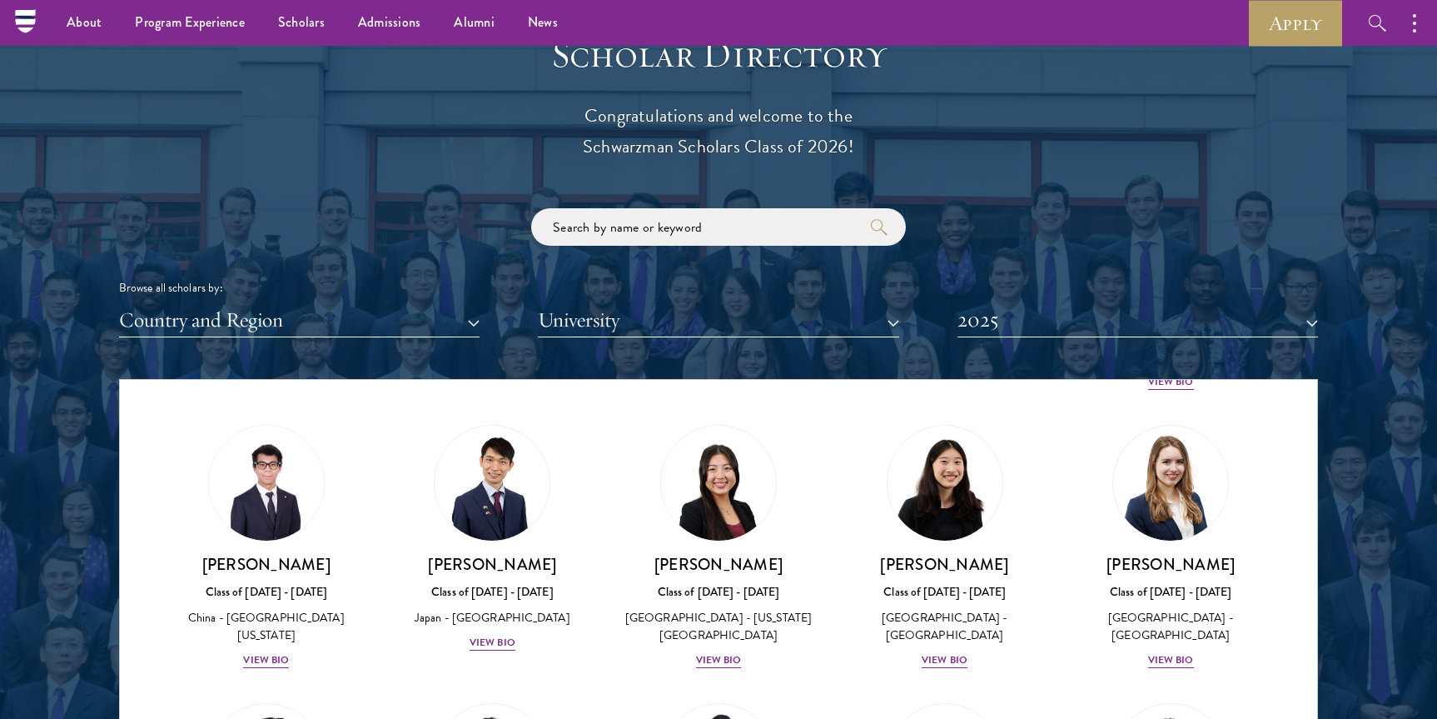
click at [49, 368] on div at bounding box center [718, 454] width 1437 height 1013
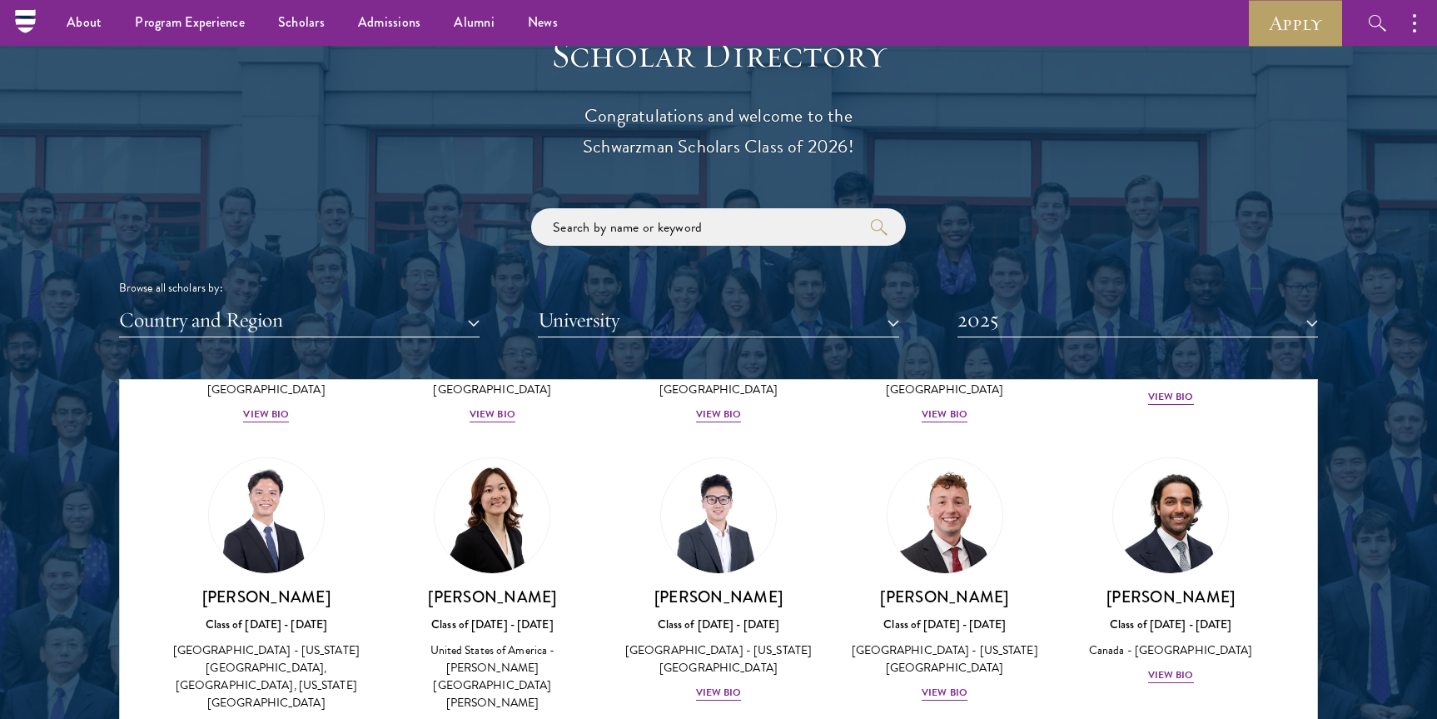
scroll to position [4179, 0]
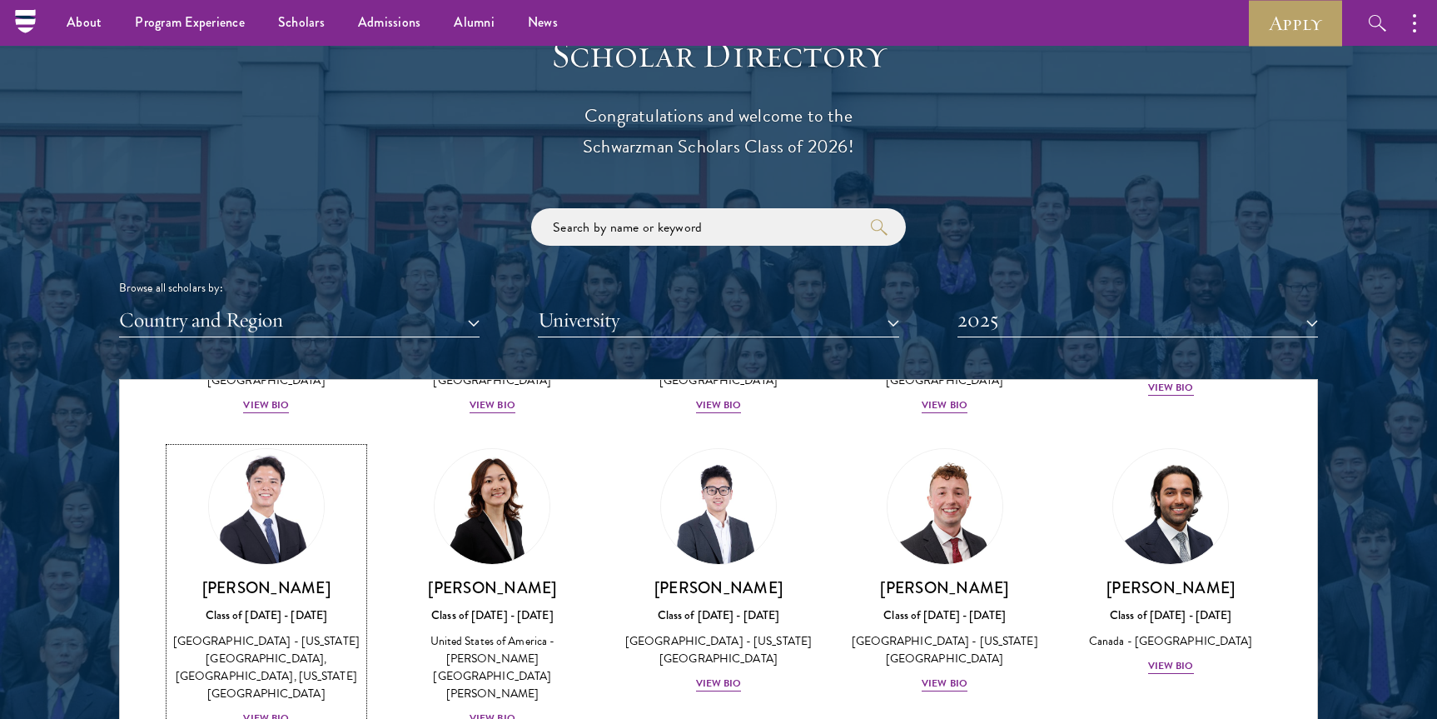
click at [263, 710] on div "View Bio" at bounding box center [266, 718] width 46 height 16
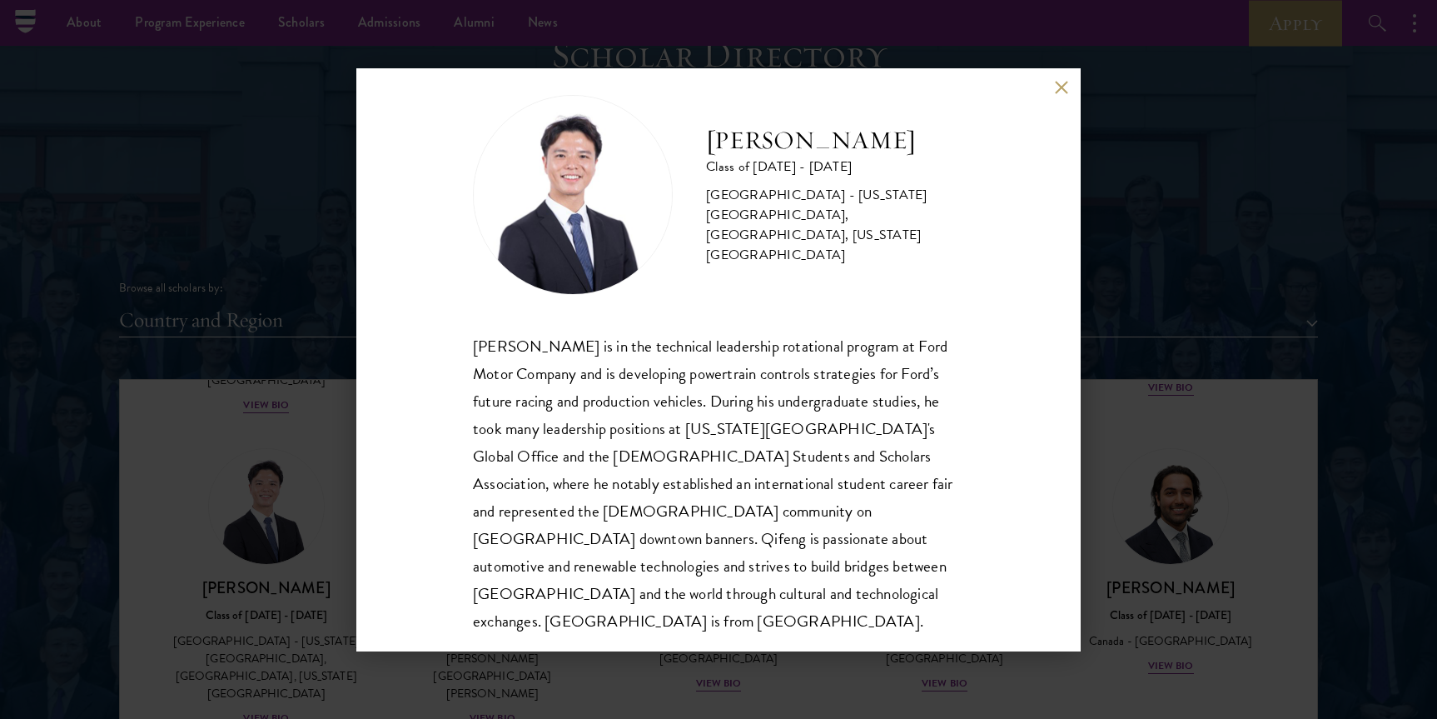
scroll to position [29, 0]
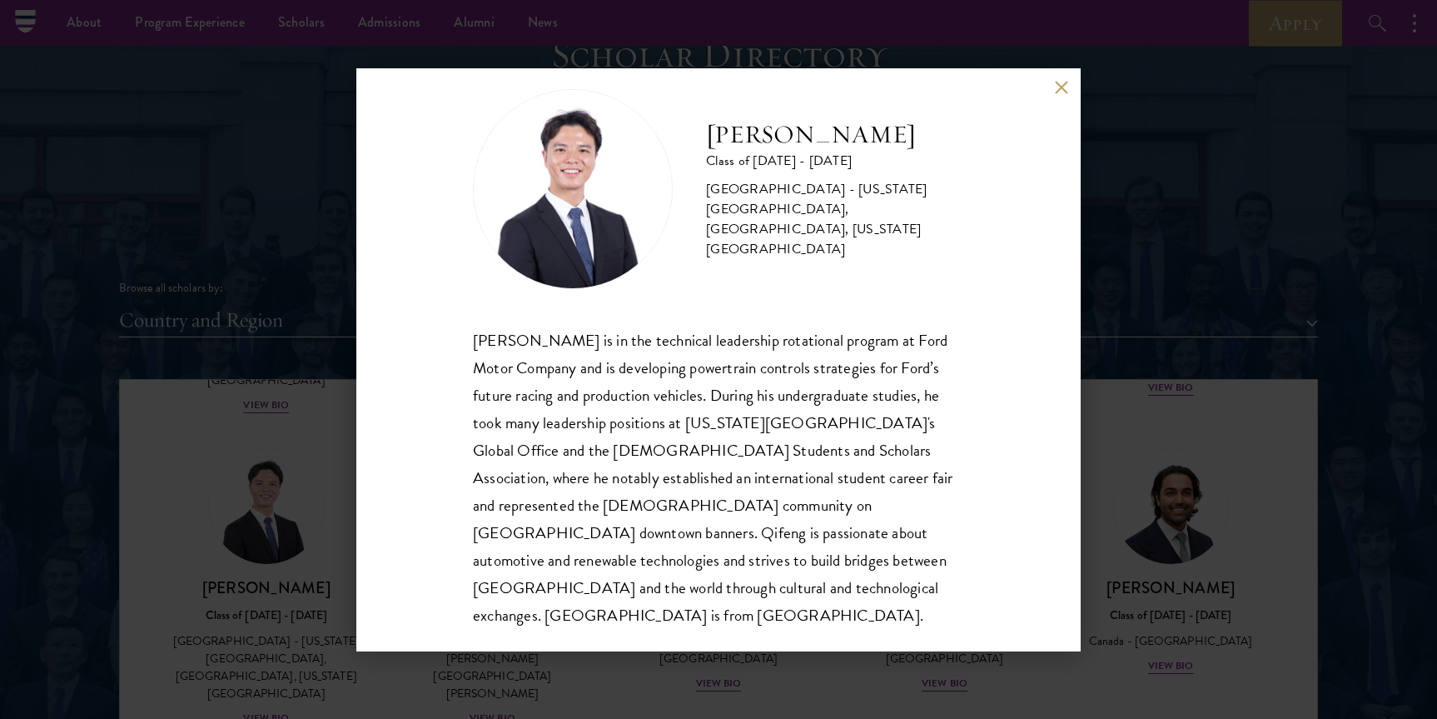
drag, startPoint x: 1290, startPoint y: 332, endPoint x: 963, endPoint y: 420, distance: 337.9
click at [1290, 332] on div "Qifeng Liu Class of 2024 - 2025 China - Pennsylvania State University, Universi…" at bounding box center [718, 359] width 1437 height 719
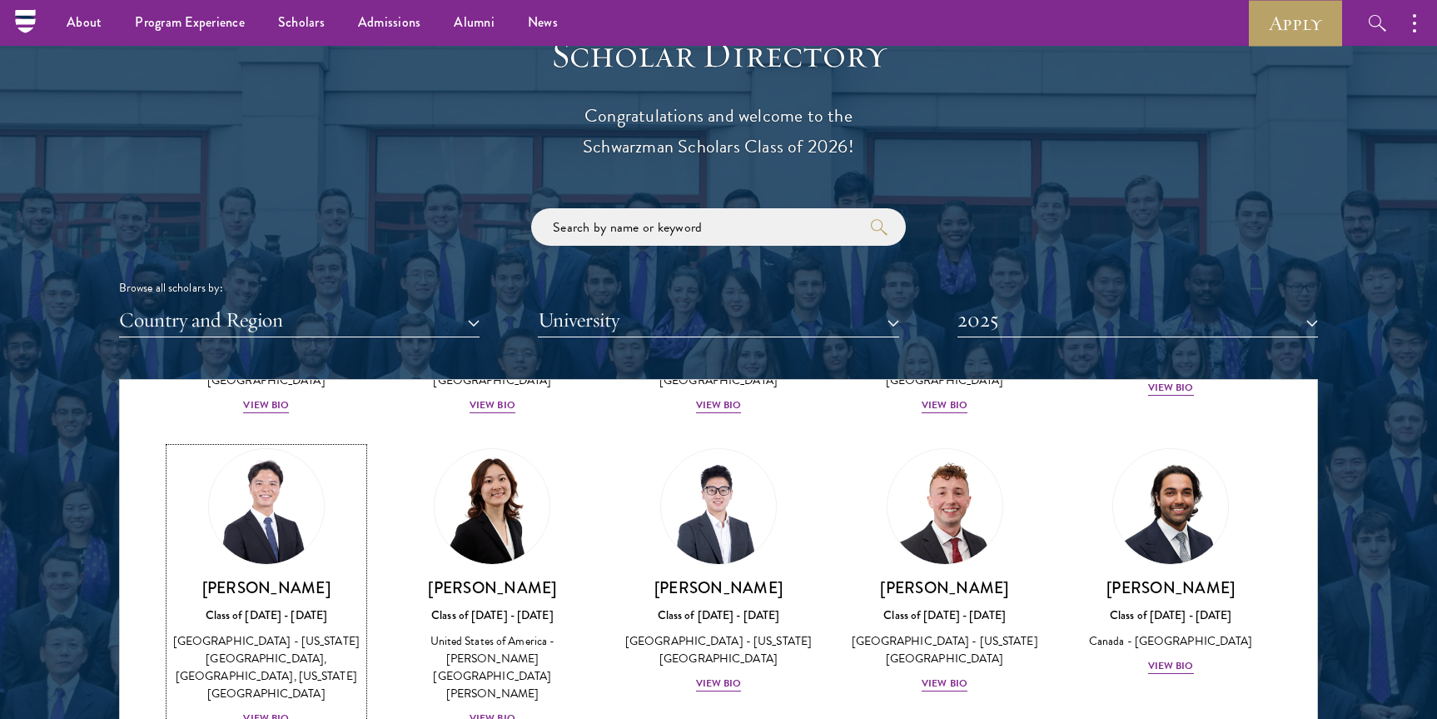
scroll to position [4017, 0]
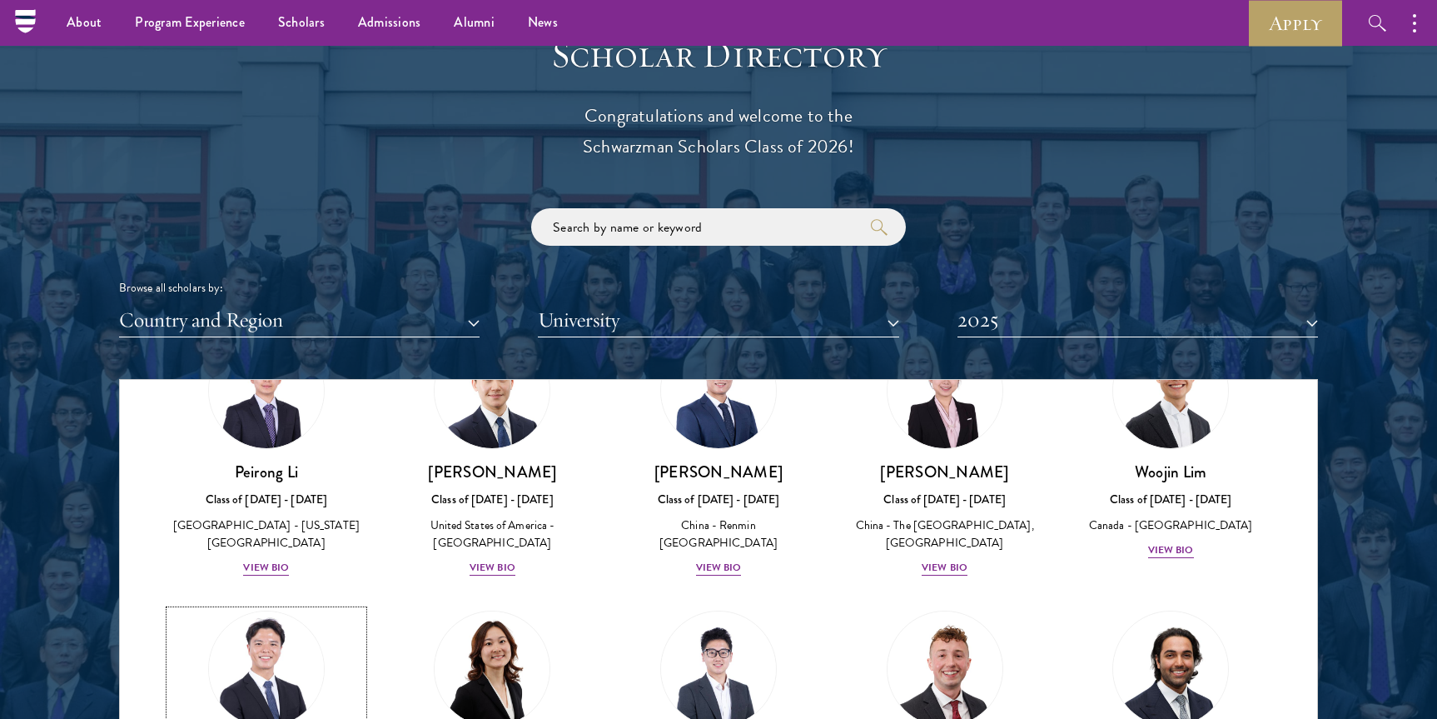
click at [266, 605] on img at bounding box center [266, 668] width 127 height 127
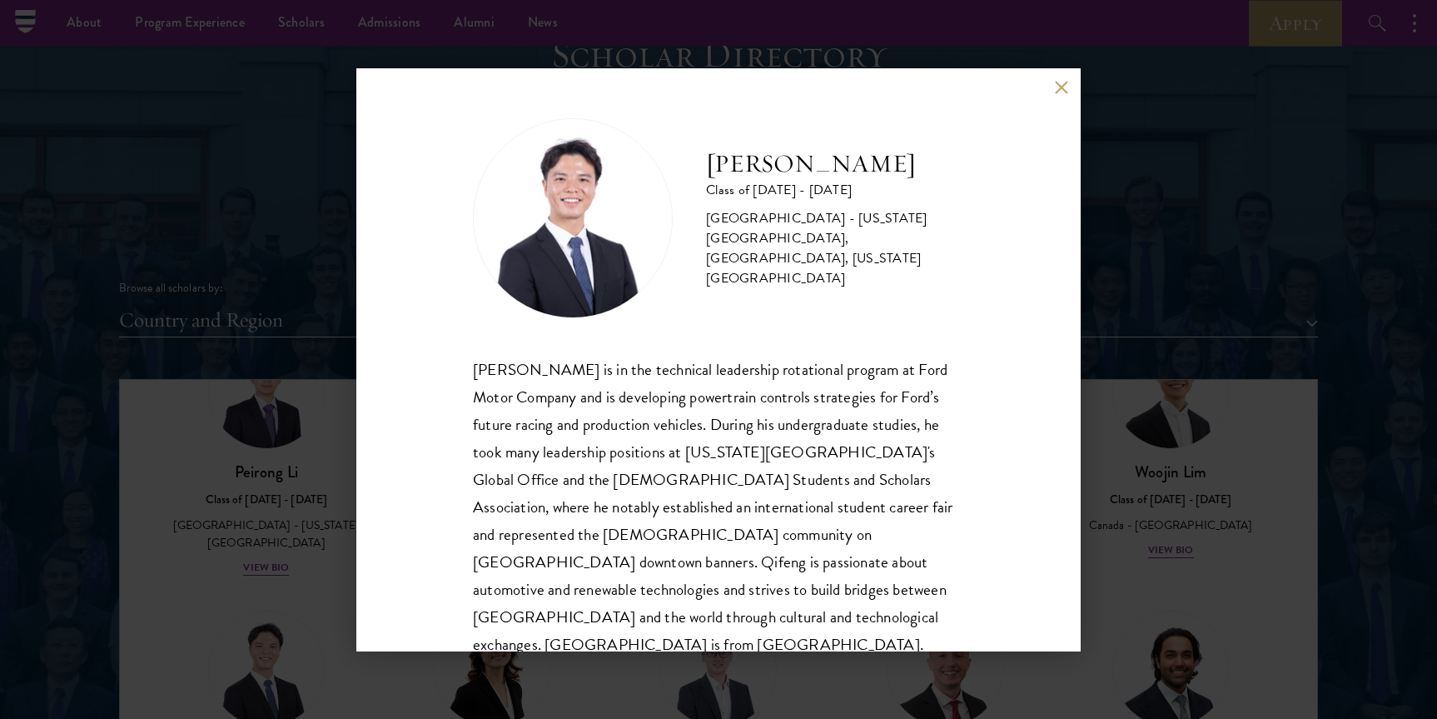
click at [1116, 293] on div "Qifeng Liu Class of 2024 - 2025 China - Pennsylvania State University, Universi…" at bounding box center [718, 359] width 1437 height 719
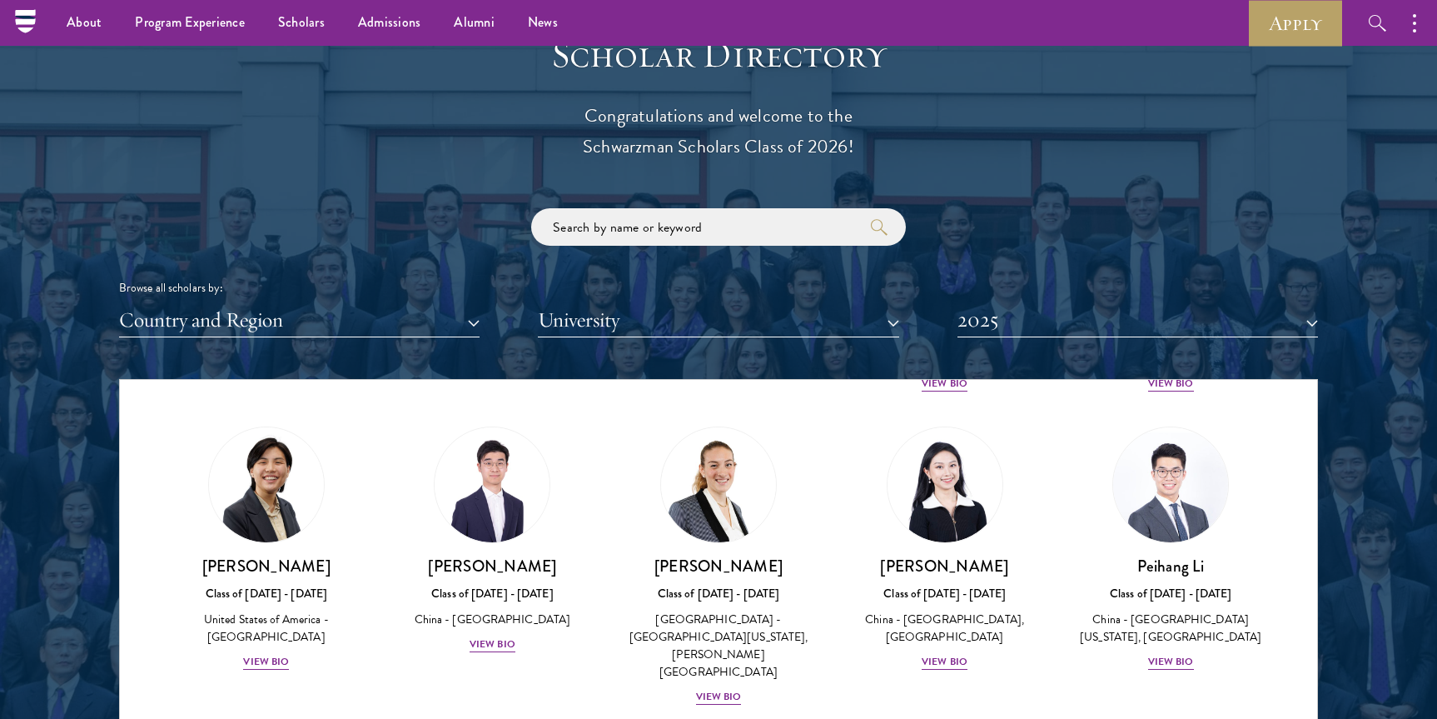
scroll to position [3600, 0]
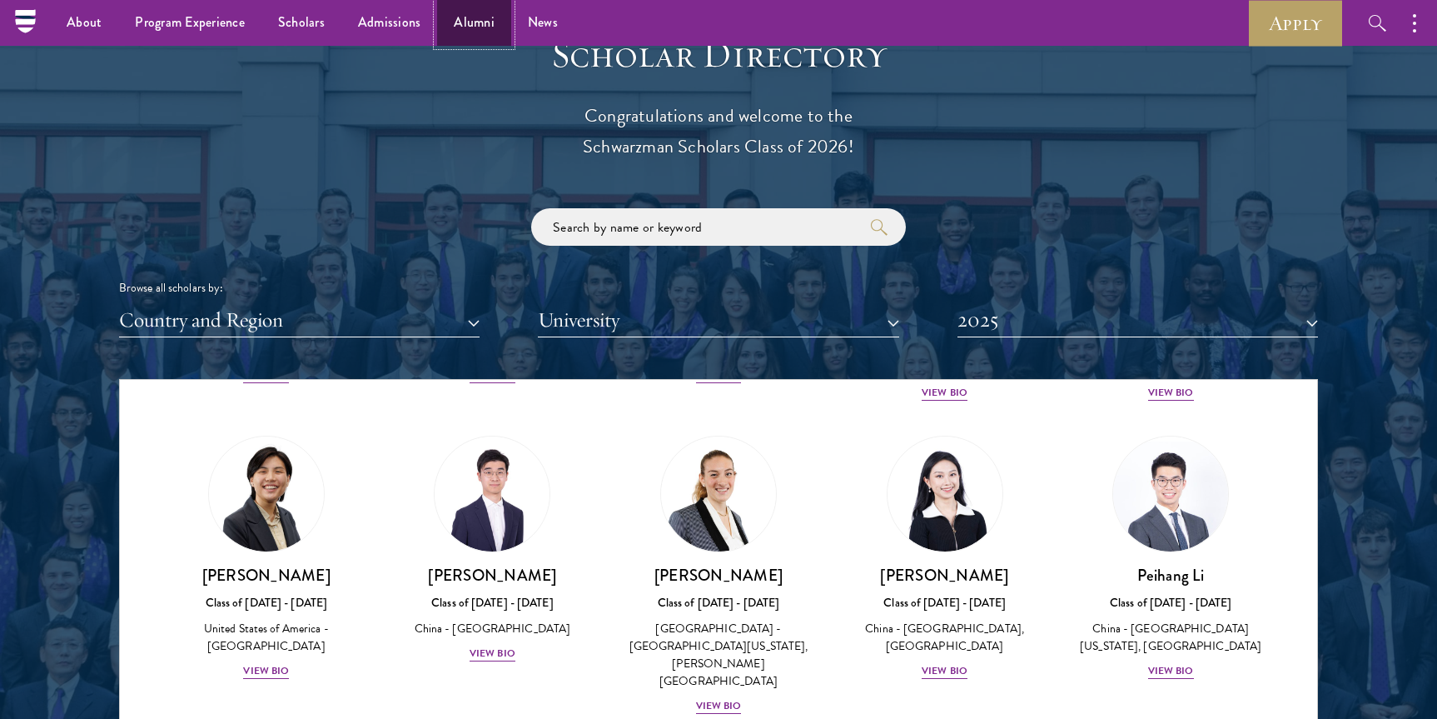
click at [478, 18] on link "Alumni" at bounding box center [474, 23] width 74 height 46
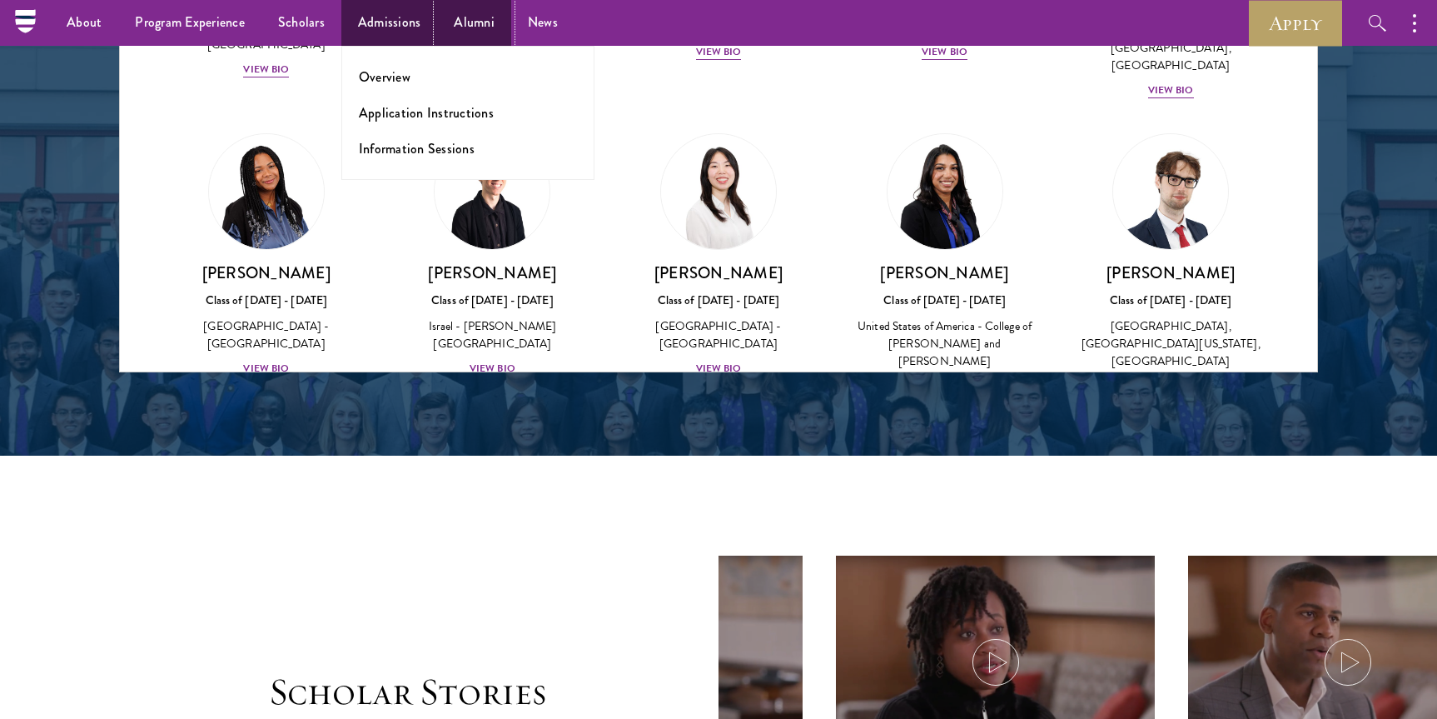
scroll to position [2331, 0]
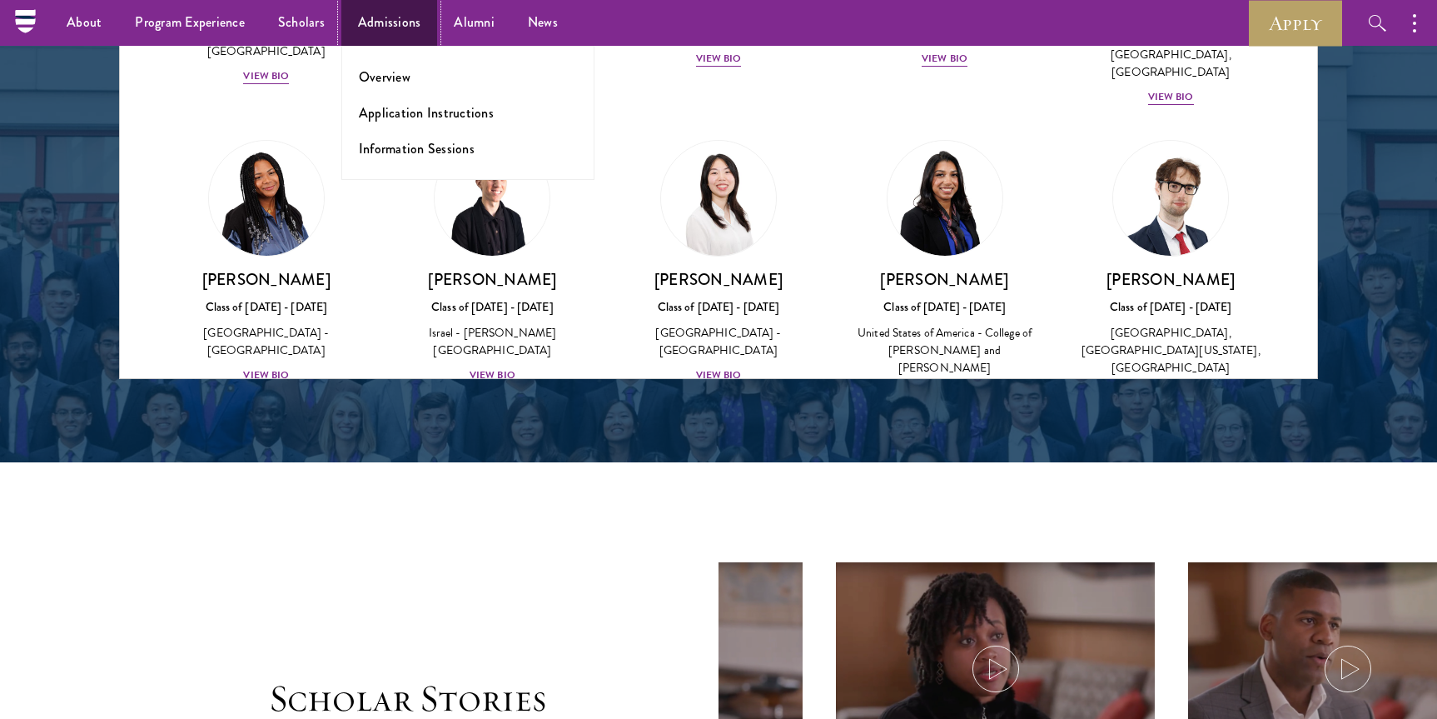
click at [397, 16] on link "Admissions" at bounding box center [389, 23] width 97 height 46
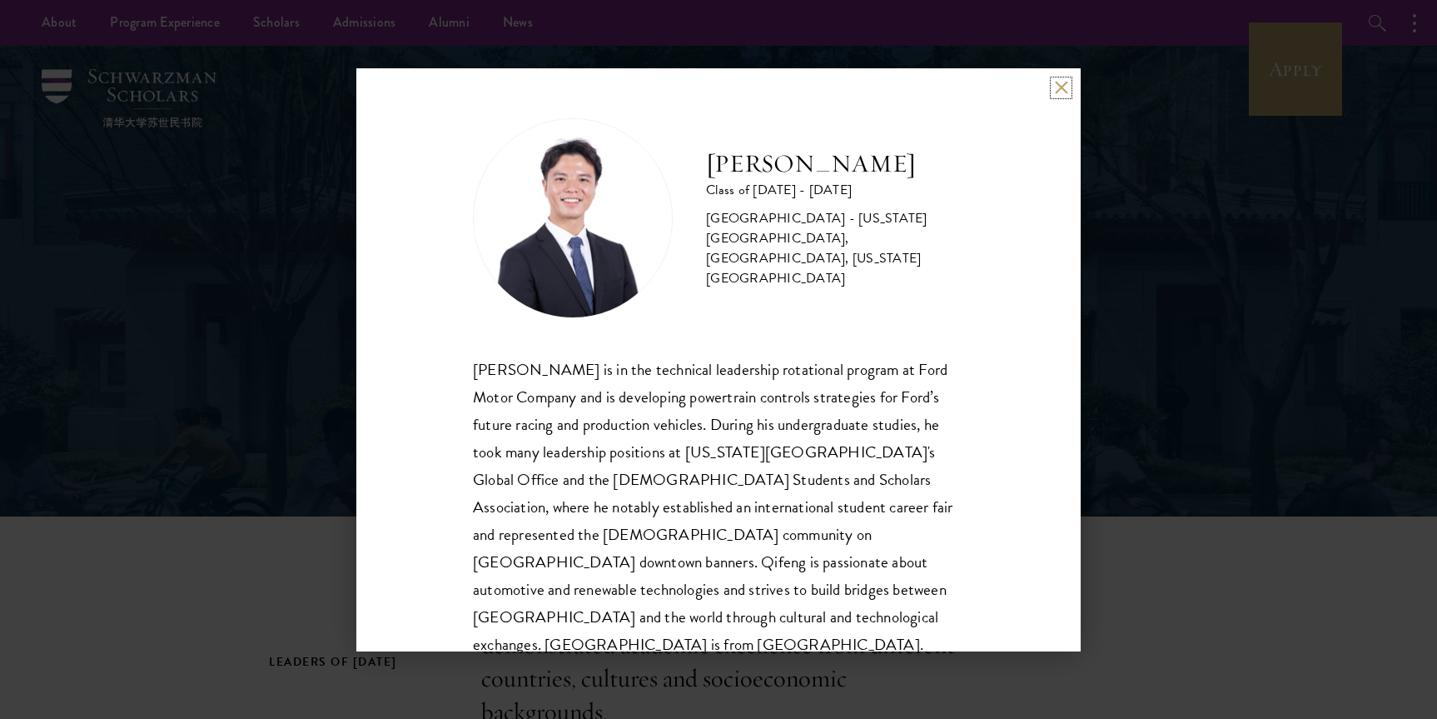
click at [1067, 87] on button at bounding box center [1061, 88] width 14 height 14
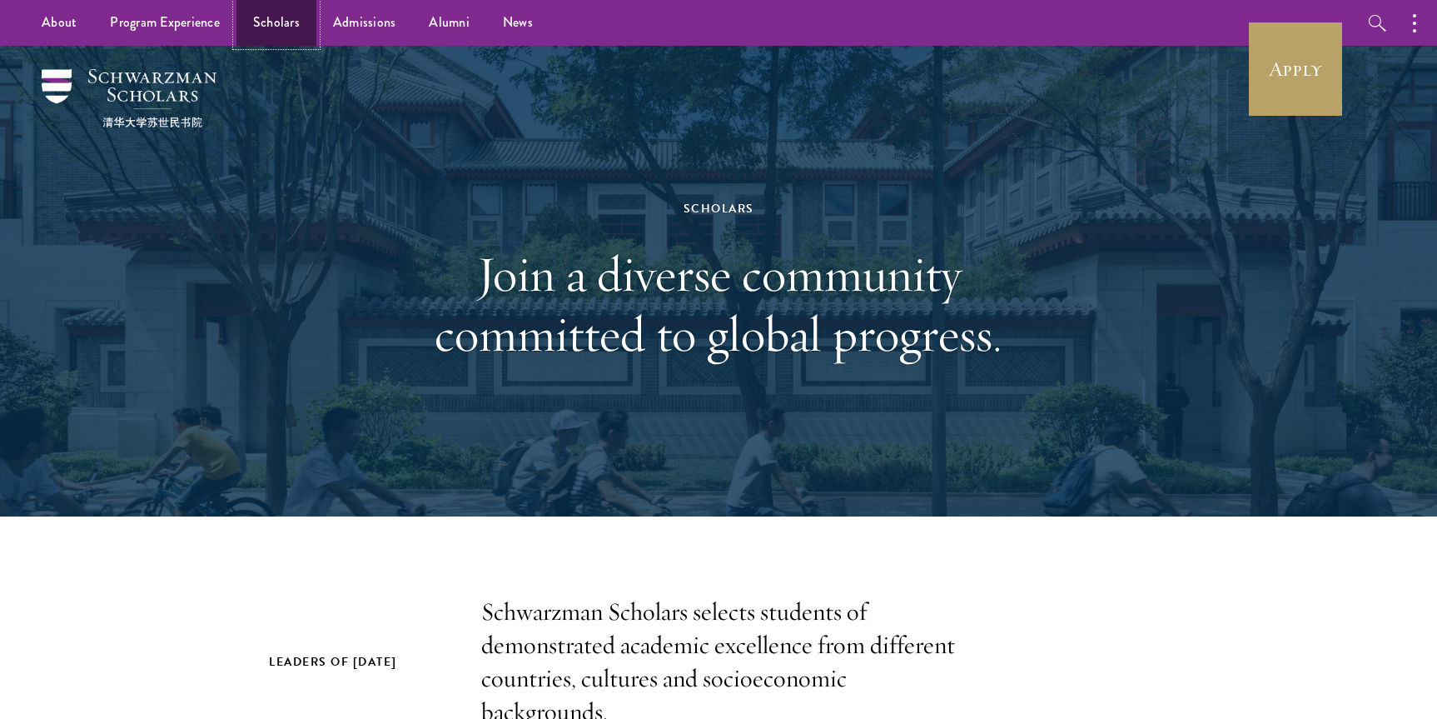
click at [257, 12] on link "Scholars" at bounding box center [276, 23] width 80 height 46
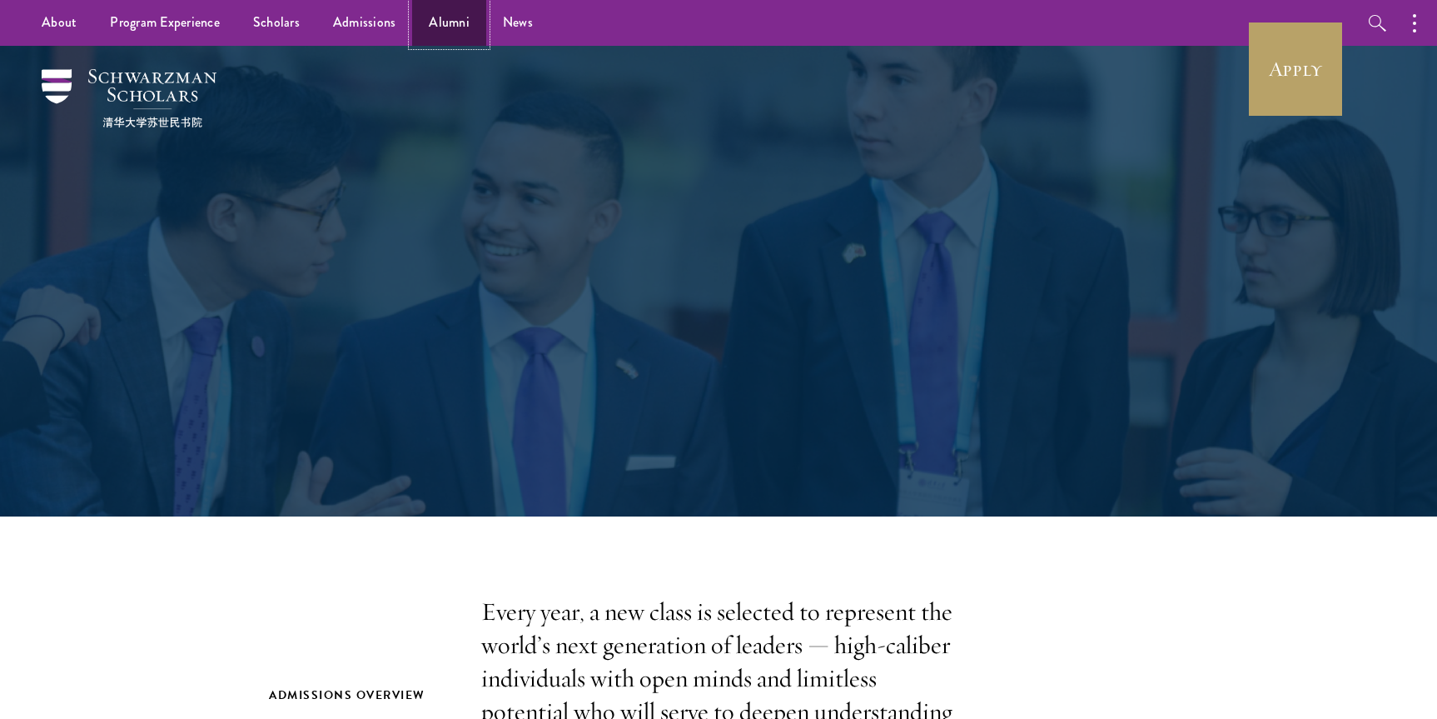
click at [469, 30] on link "Alumni" at bounding box center [449, 23] width 74 height 46
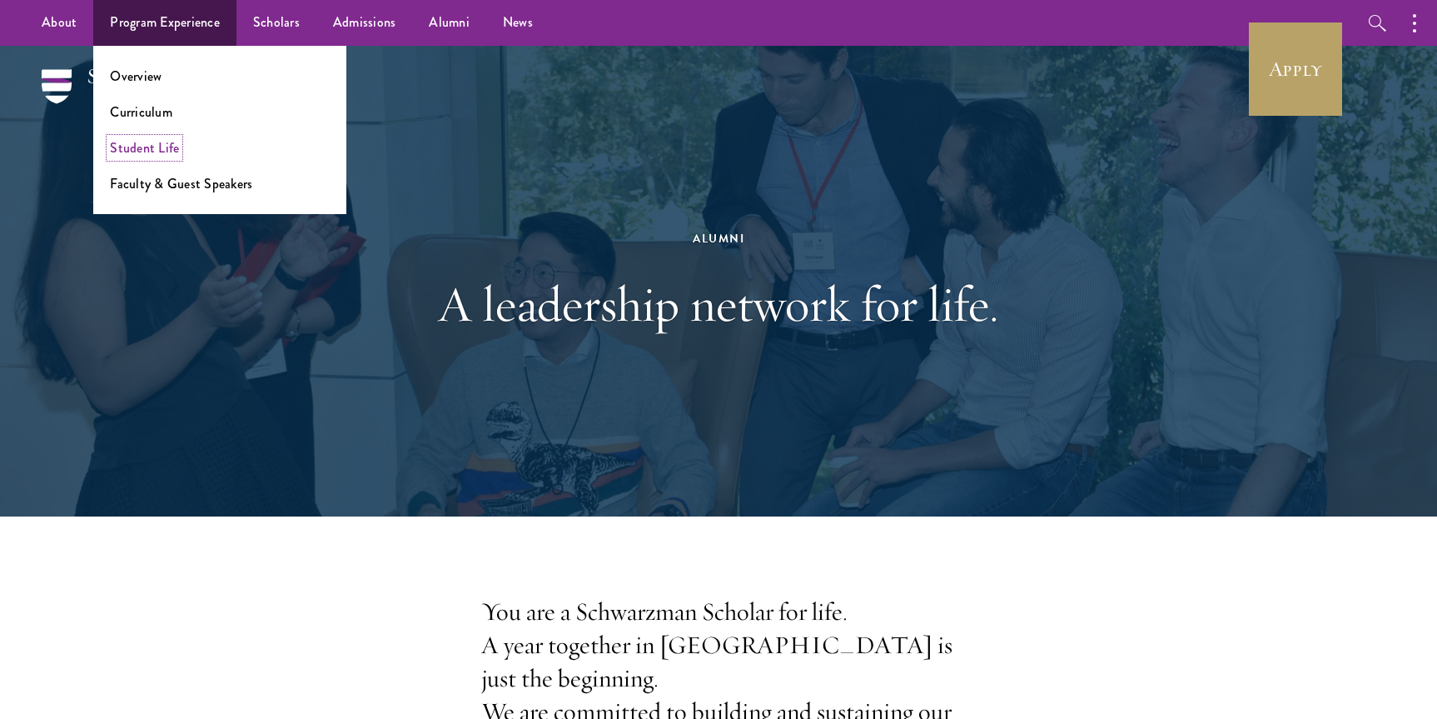
click at [138, 149] on link "Student Life" at bounding box center [144, 147] width 69 height 19
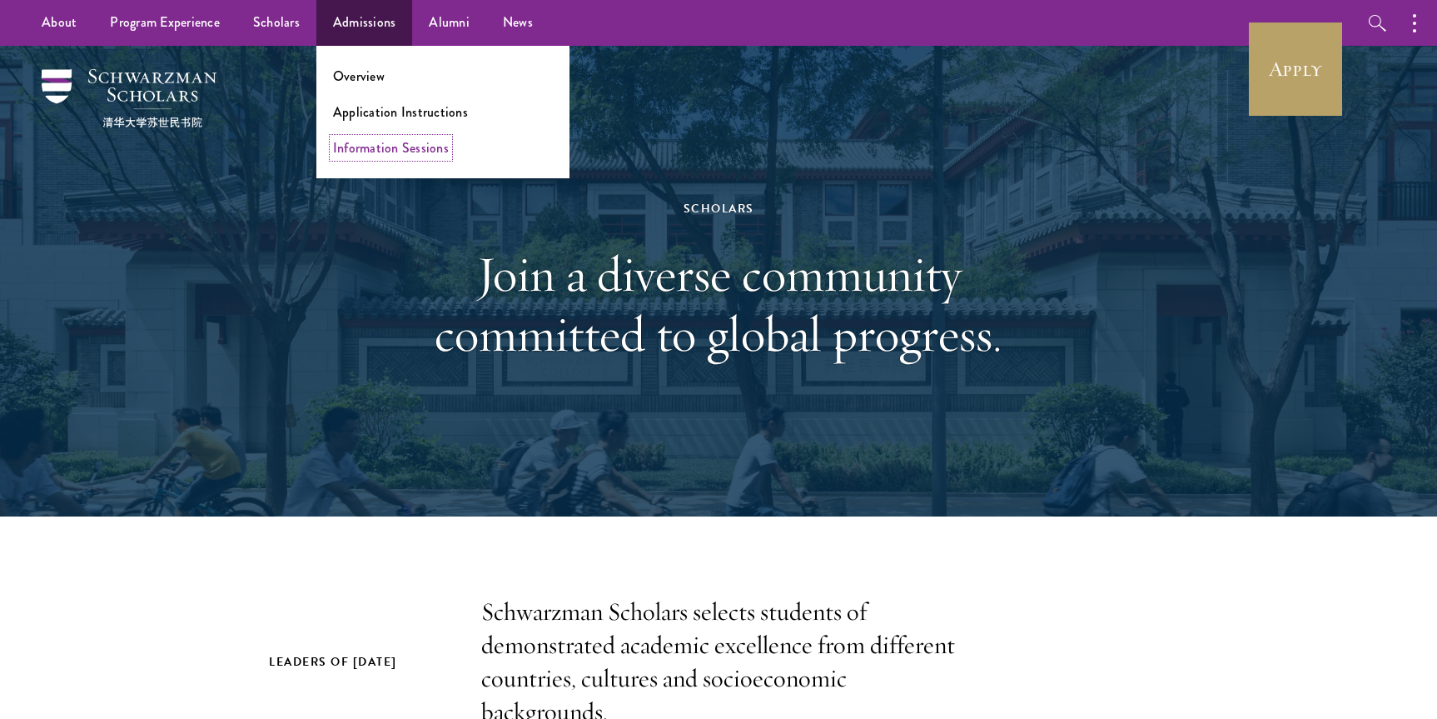
click at [369, 142] on link "Information Sessions" at bounding box center [391, 147] width 116 height 19
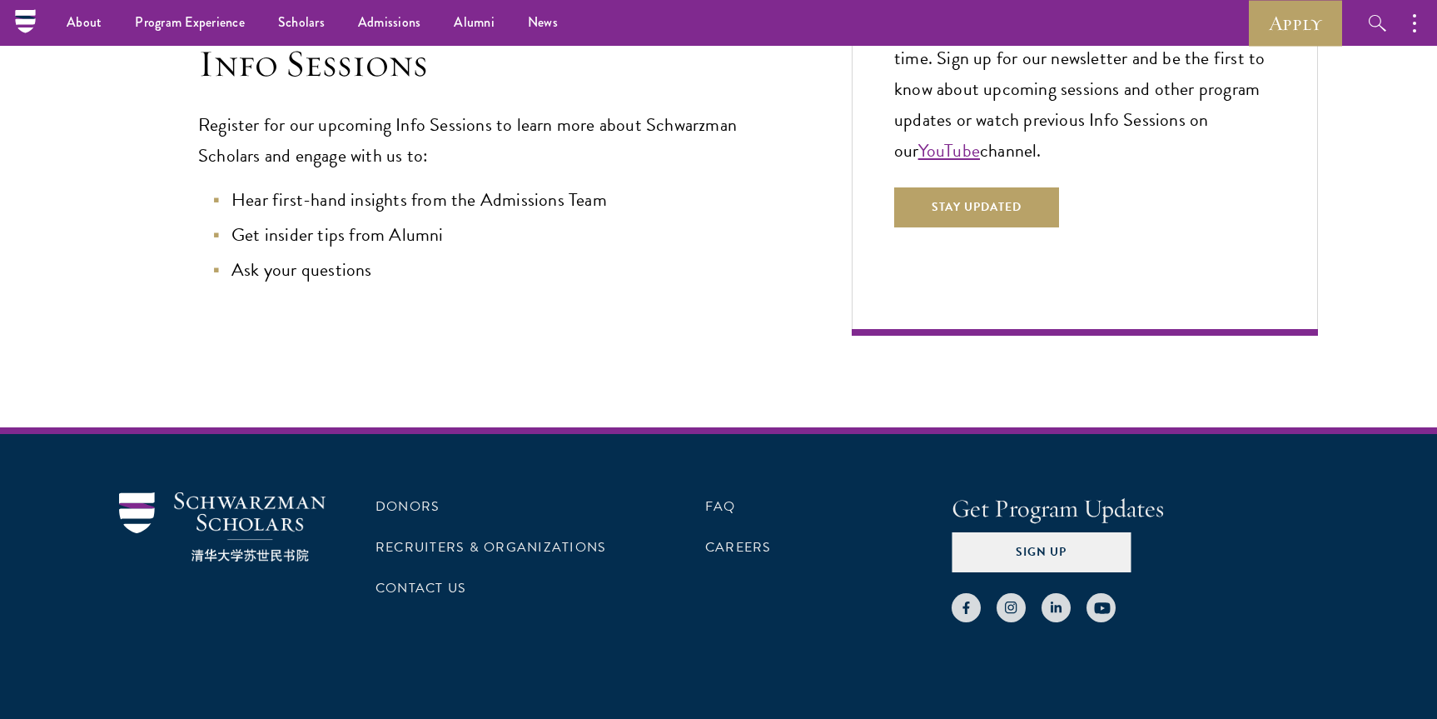
scroll to position [142, 0]
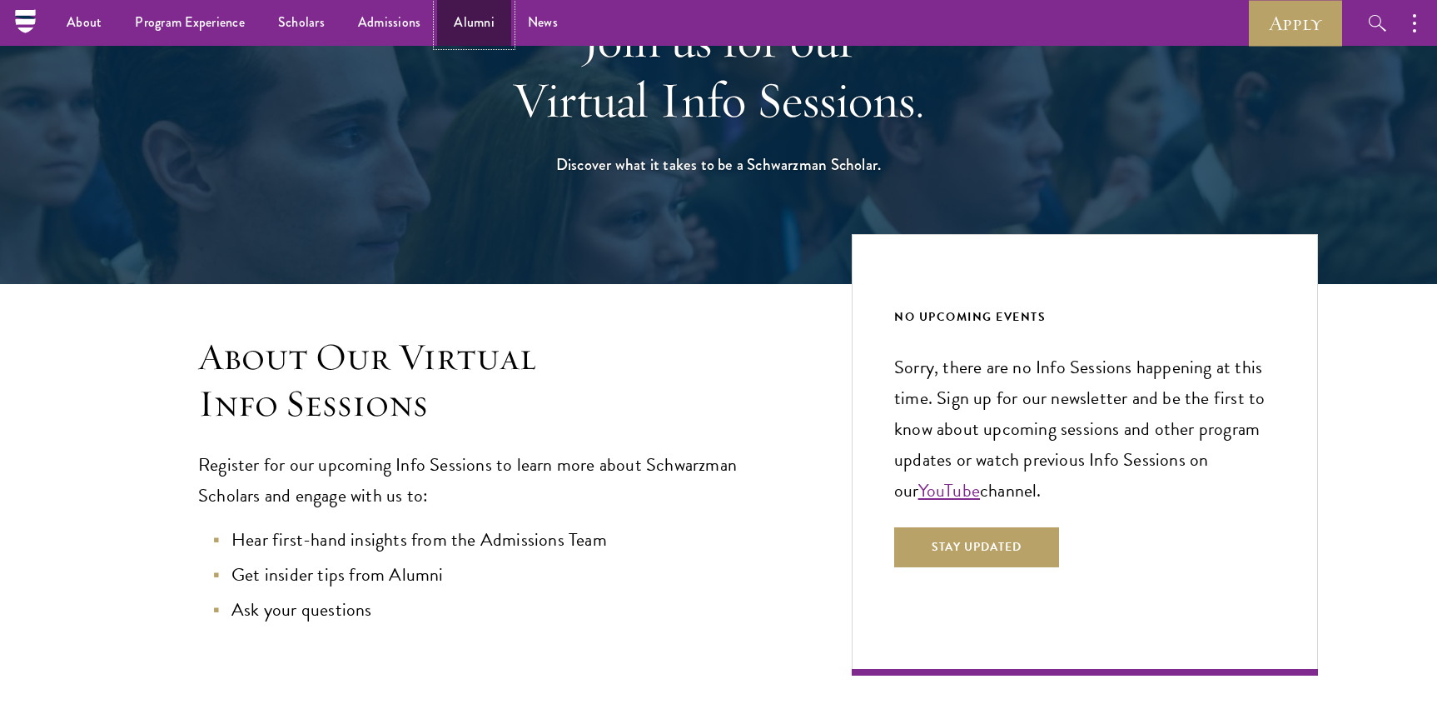
click at [465, 11] on link "Alumni" at bounding box center [474, 23] width 74 height 46
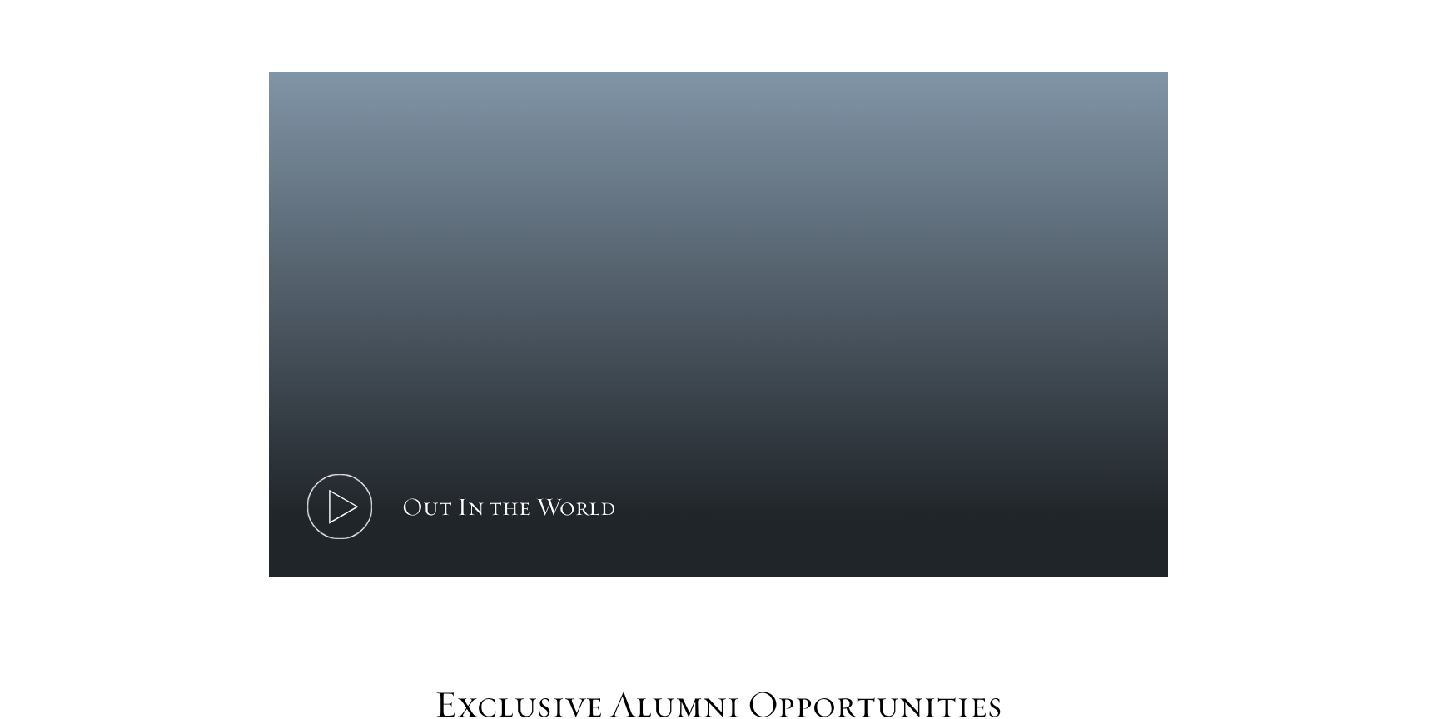
scroll to position [999, 0]
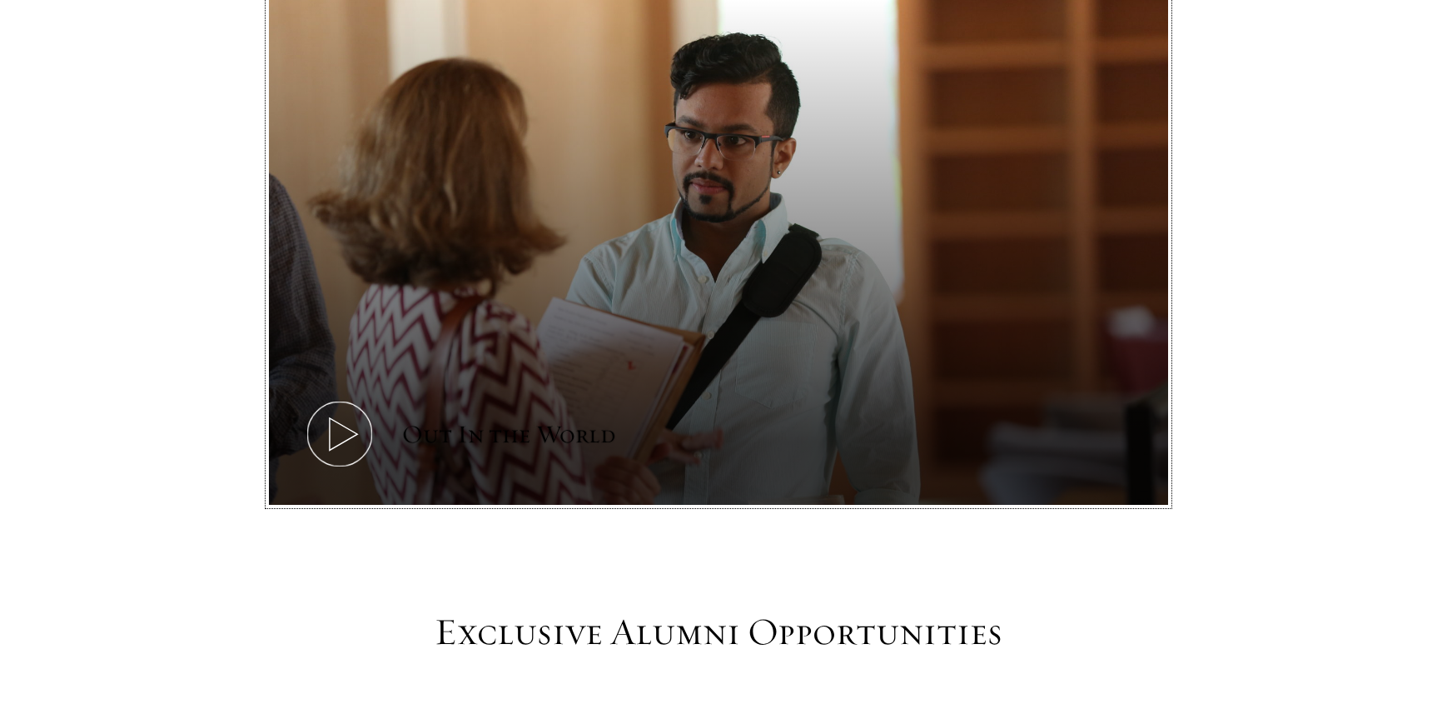
click at [621, 302] on button "Out In the World" at bounding box center [718, 252] width 899 height 506
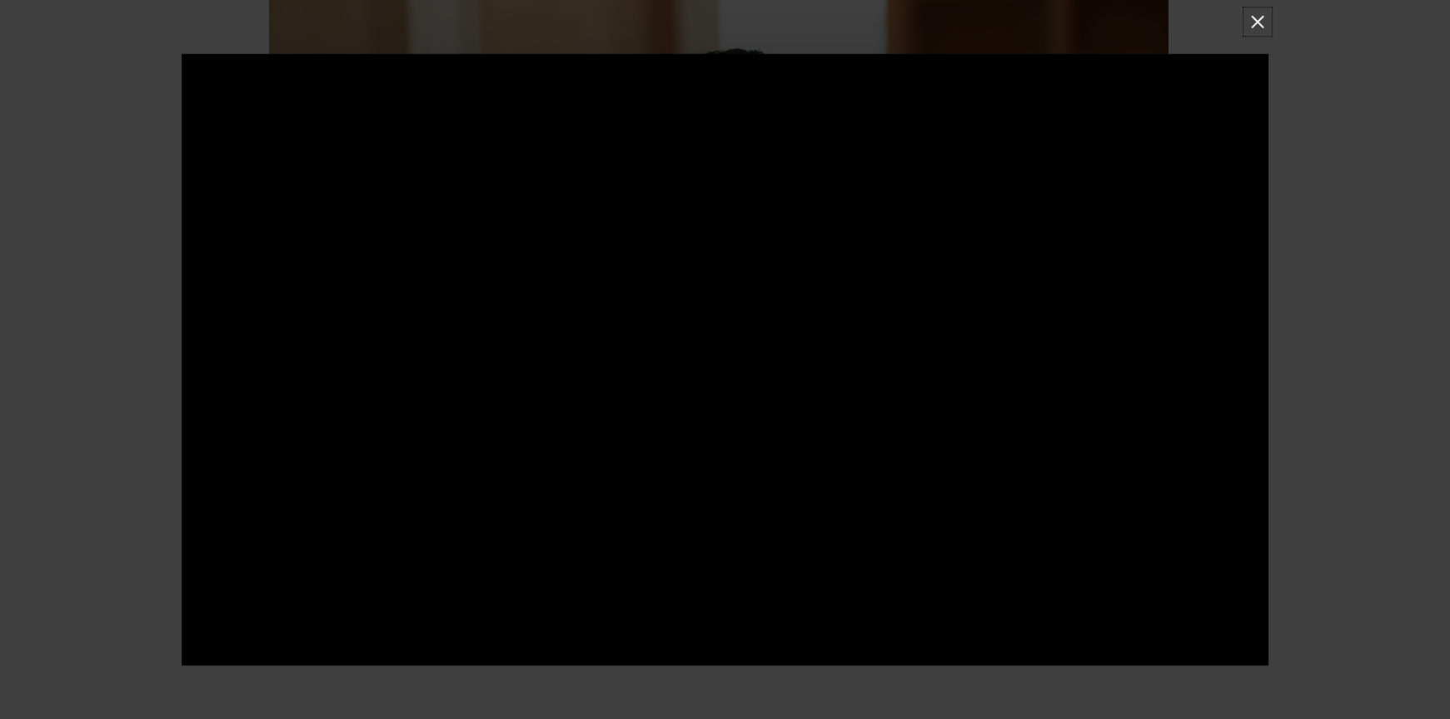
click at [1256, 16] on button at bounding box center [1258, 22] width 22 height 22
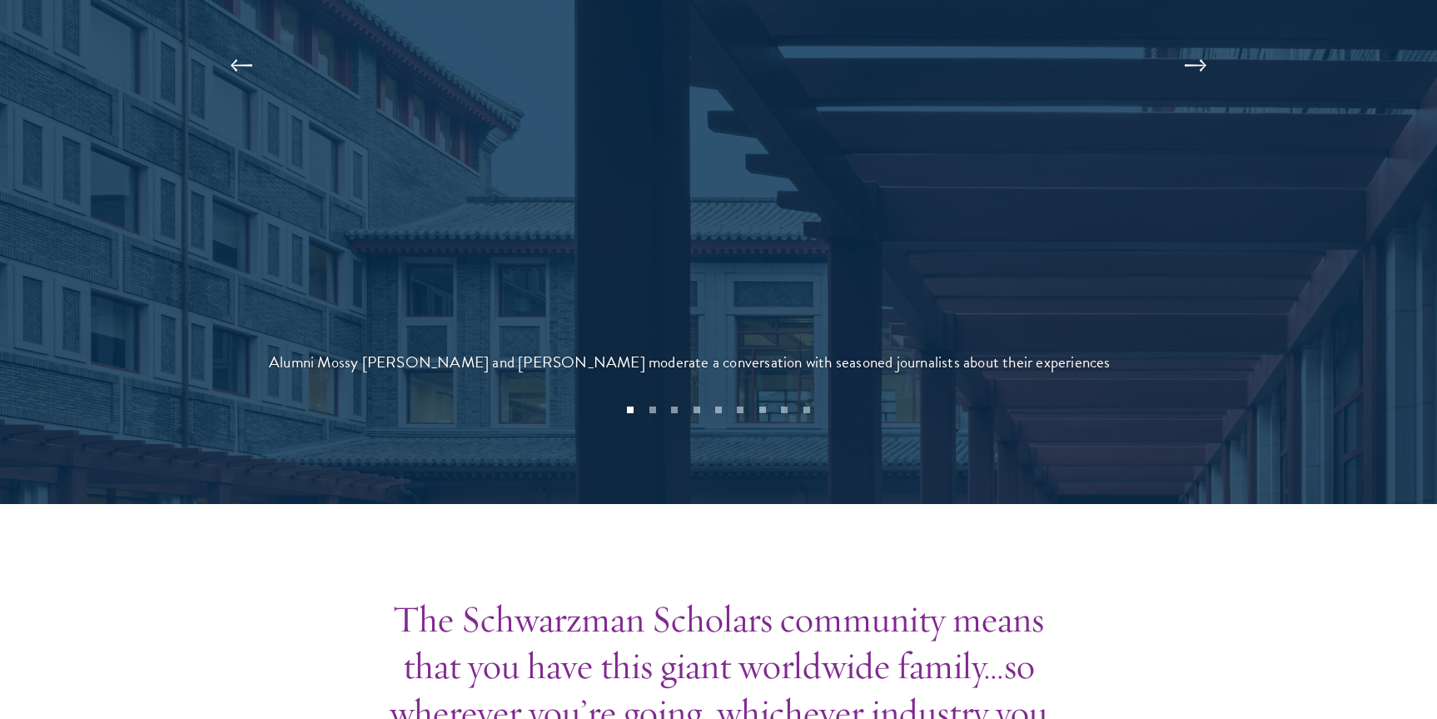
scroll to position [3747, 0]
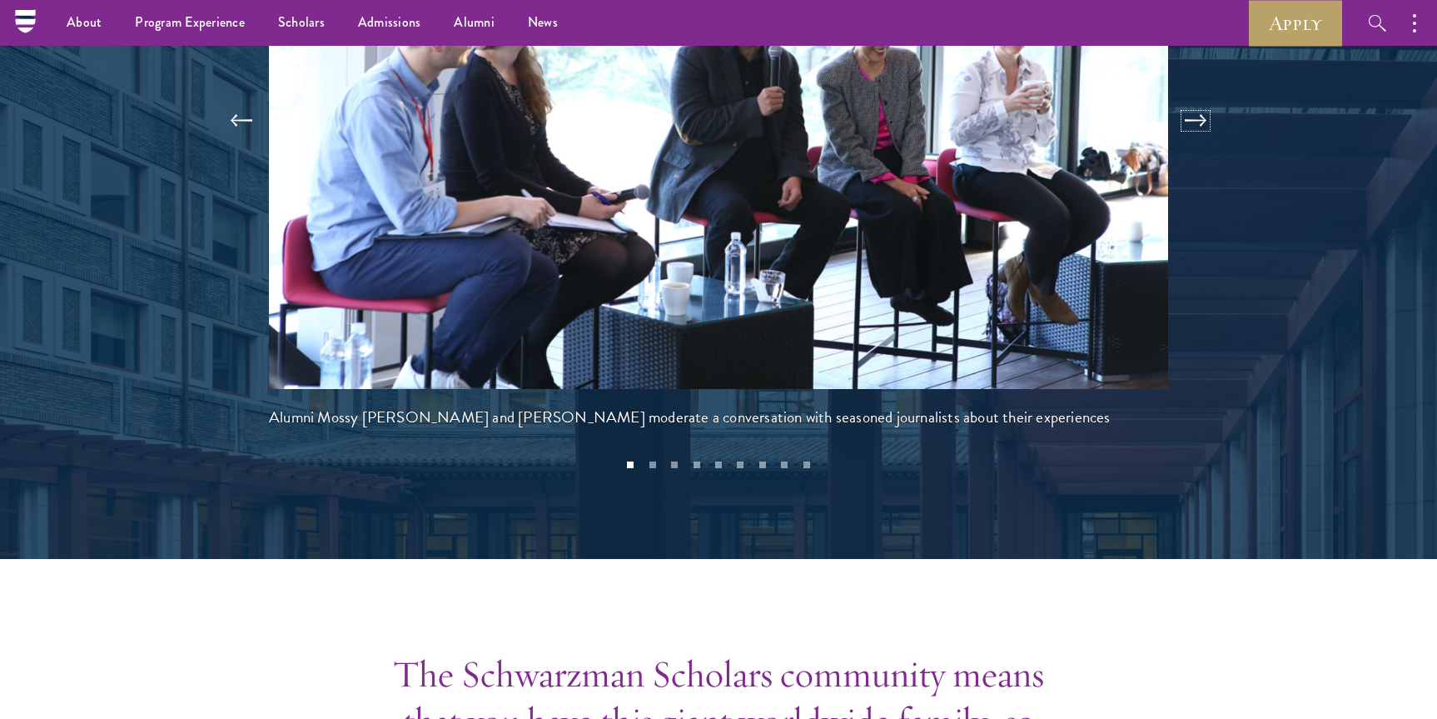
click at [1187, 144] on button at bounding box center [1195, 120] width 55 height 47
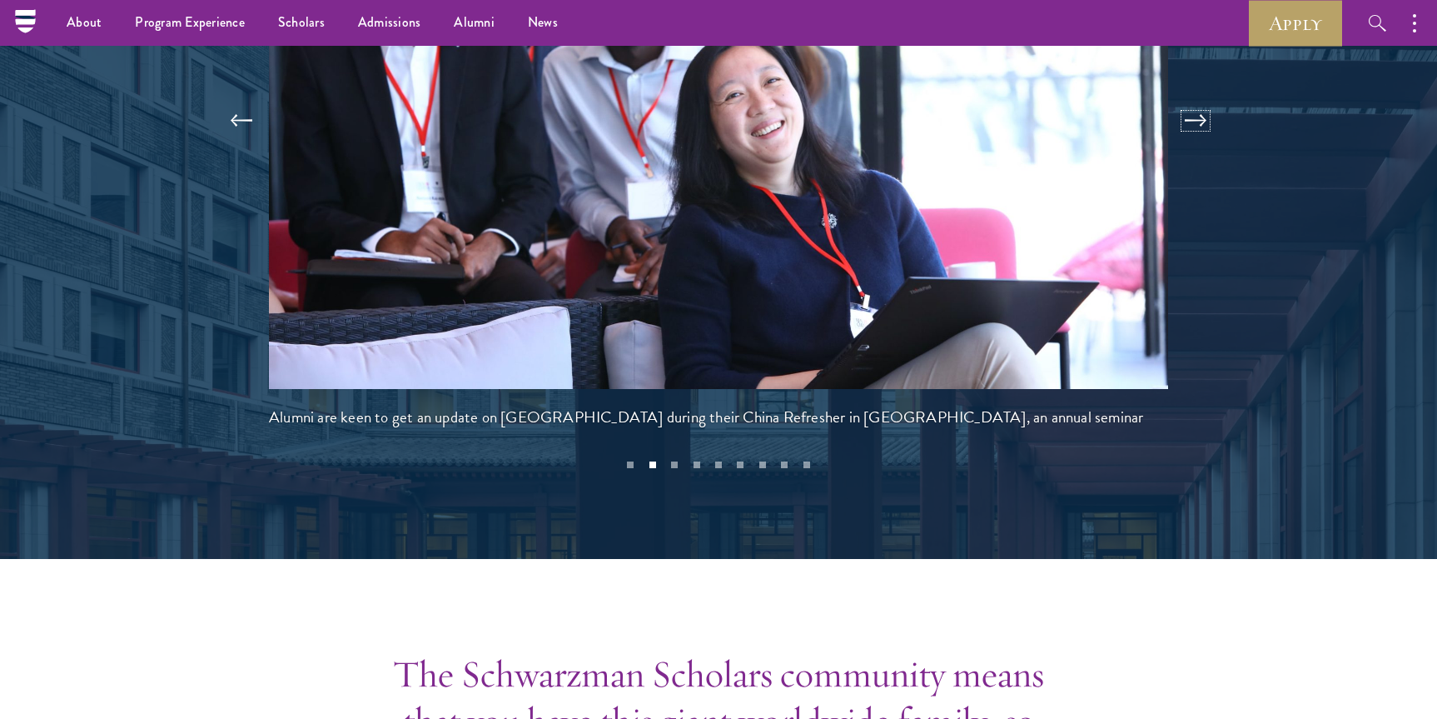
click at [1193, 144] on button at bounding box center [1195, 120] width 55 height 47
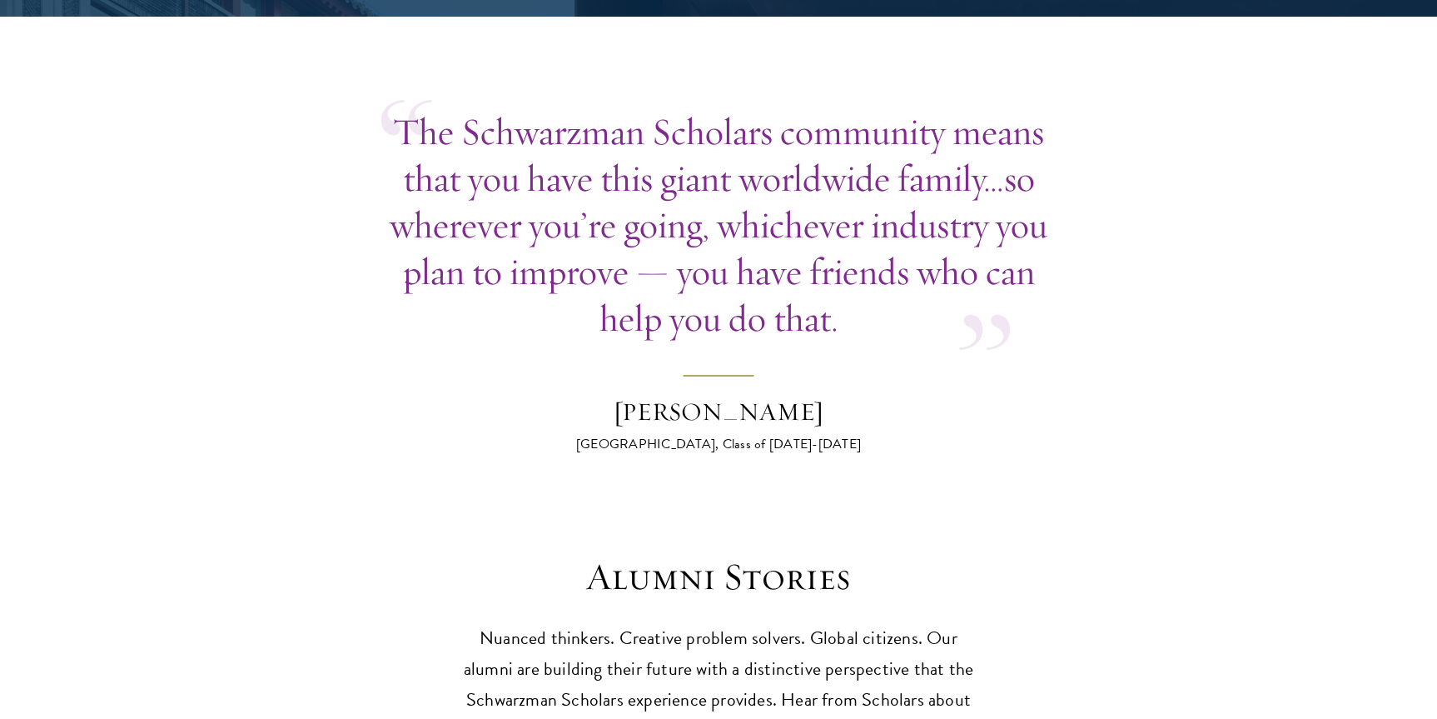
scroll to position [4592, 0]
